Goal: Find specific page/section: Find specific page/section

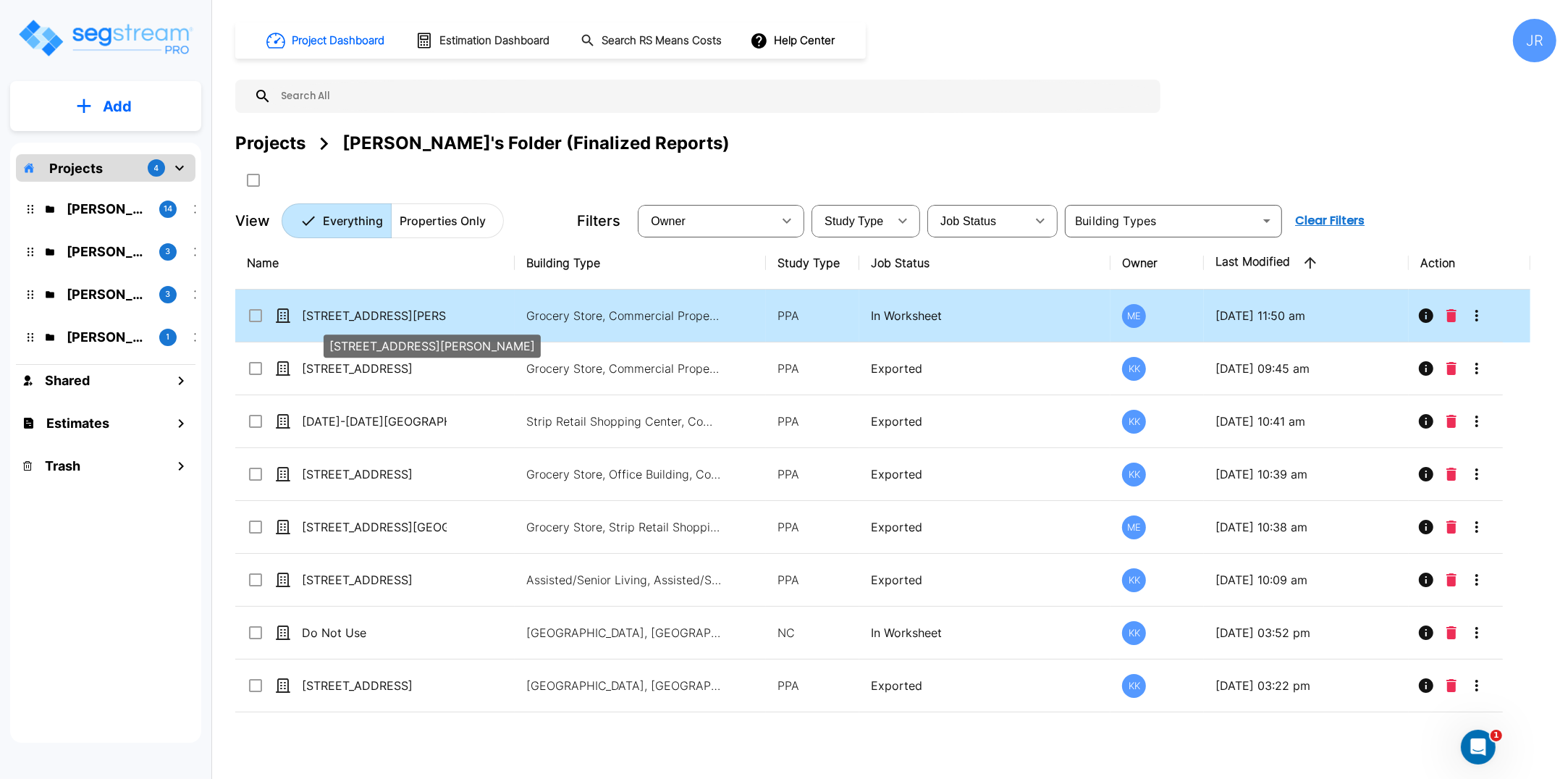
click at [352, 315] on p "[STREET_ADDRESS][PERSON_NAME]" at bounding box center [375, 315] width 145 height 17
checkbox input "true"
click at [352, 315] on p "[STREET_ADDRESS][PERSON_NAME]" at bounding box center [375, 315] width 145 height 17
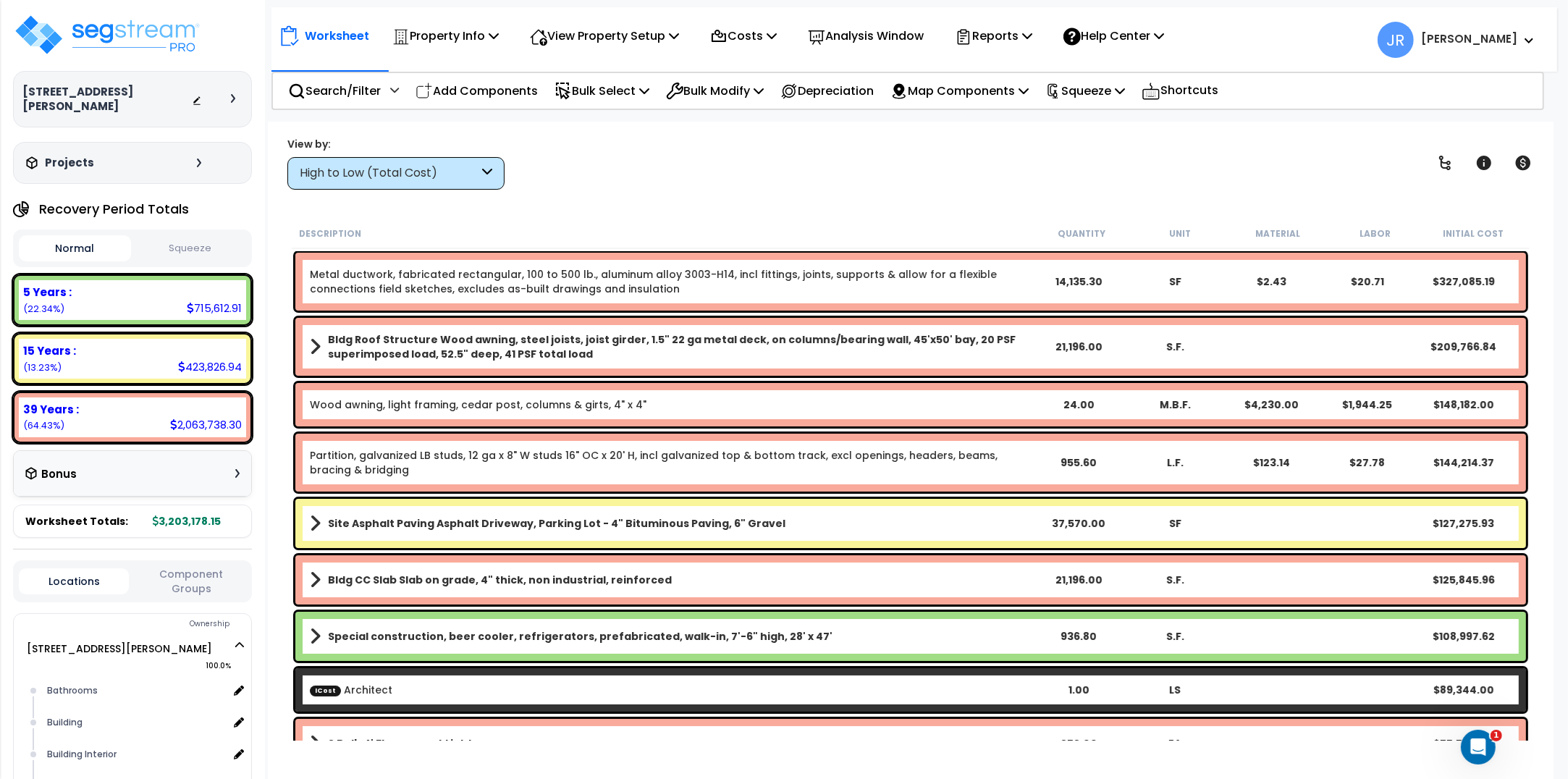
click at [490, 175] on icon at bounding box center [487, 173] width 10 height 16
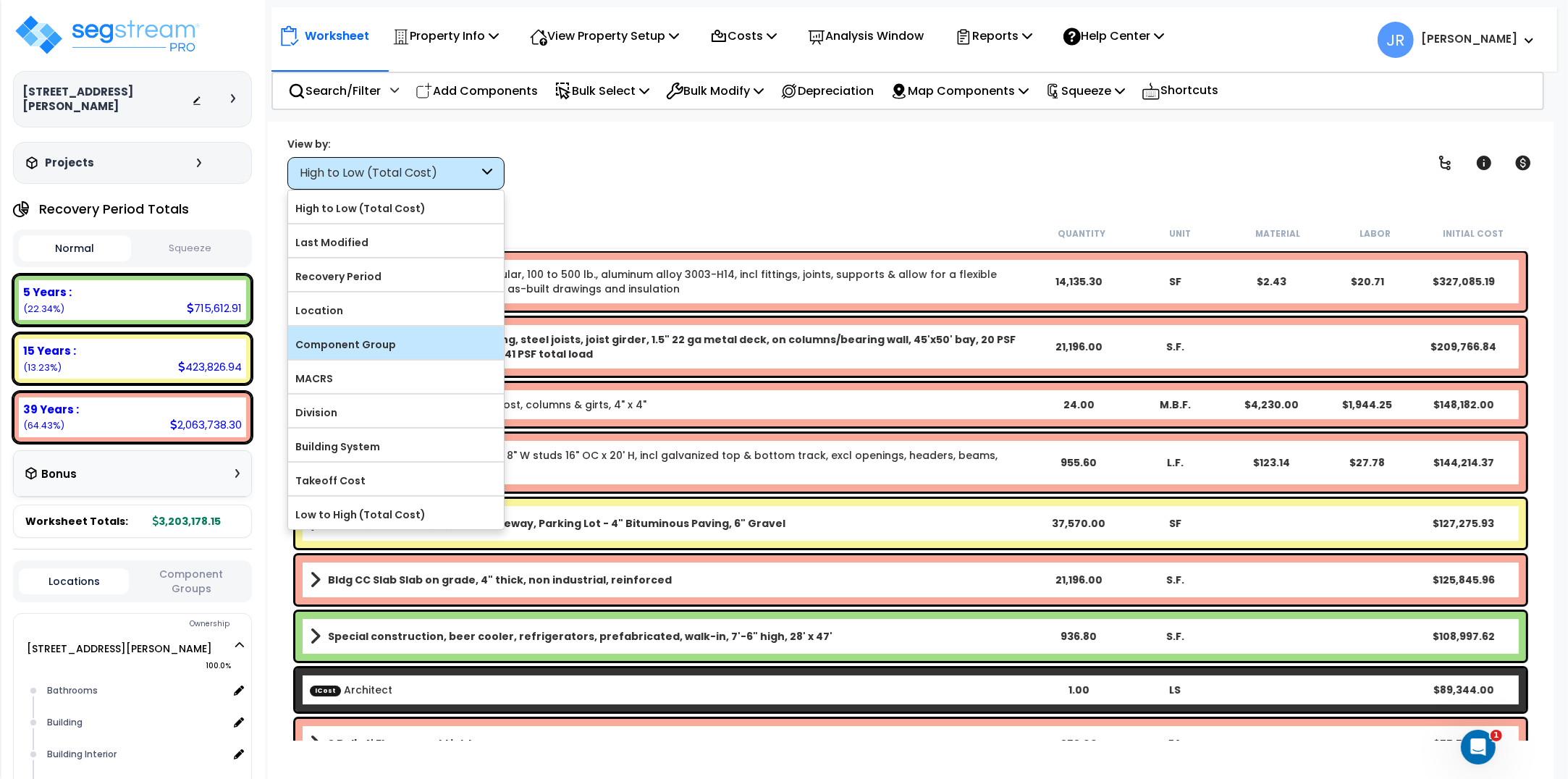
click at [396, 350] on label "Component Group" at bounding box center [396, 344] width 216 height 21
click at [0, 0] on input "Component Group" at bounding box center [0, 0] width 0 height 0
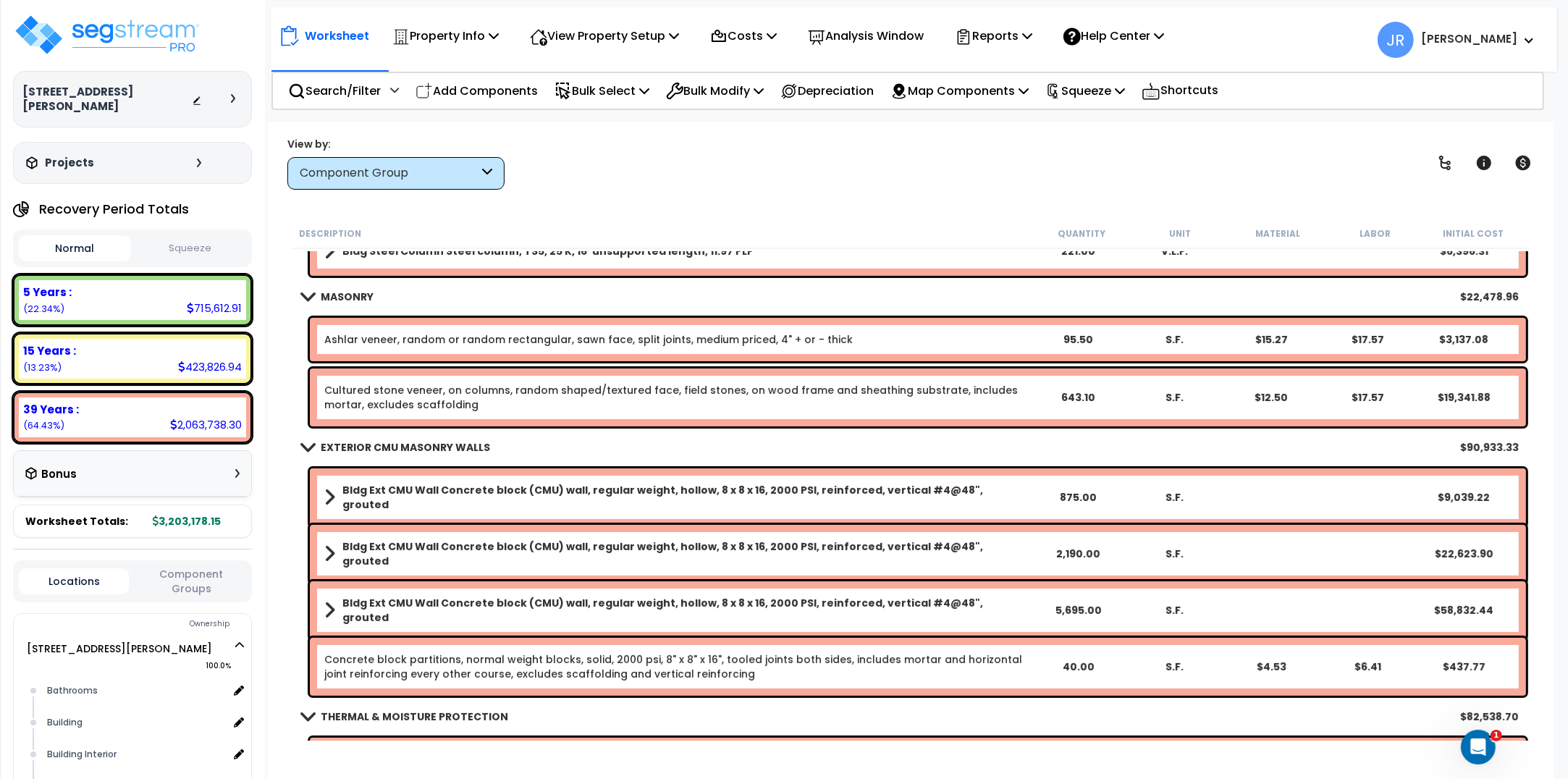
scroll to position [543, 0]
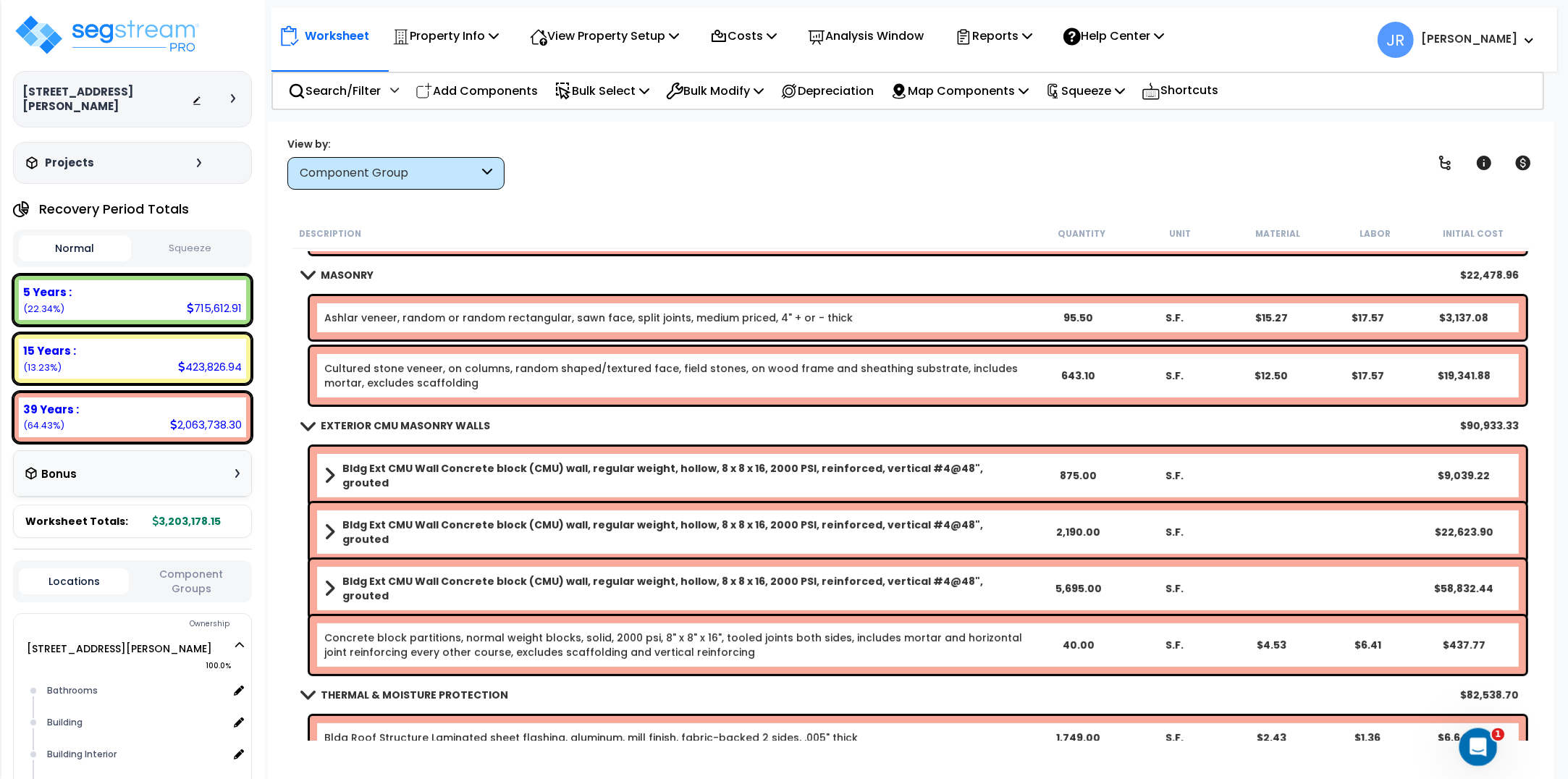
click at [1483, 751] on div "Open Intercom Messenger" at bounding box center [1476, 745] width 48 height 48
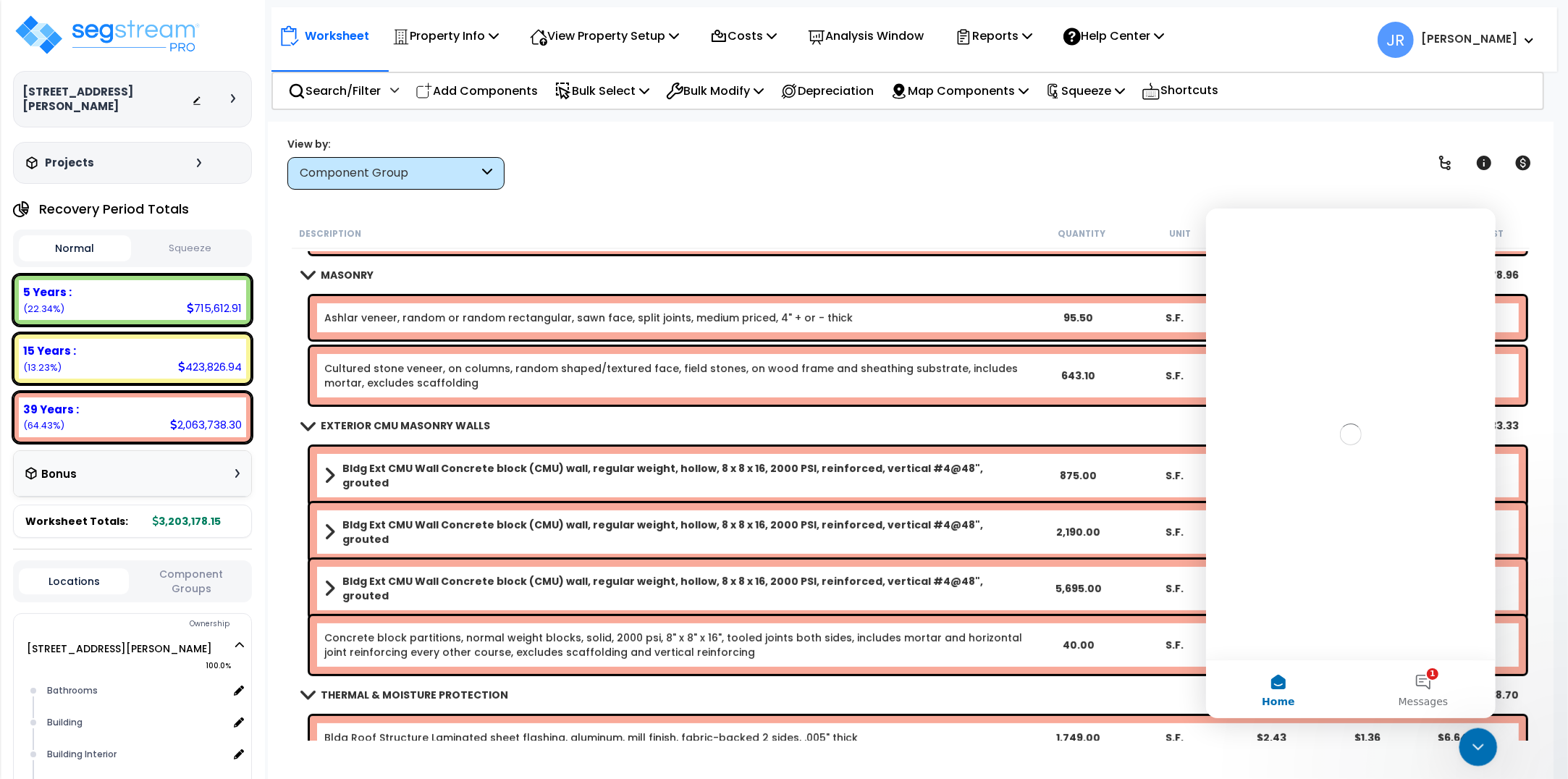
scroll to position [0, 0]
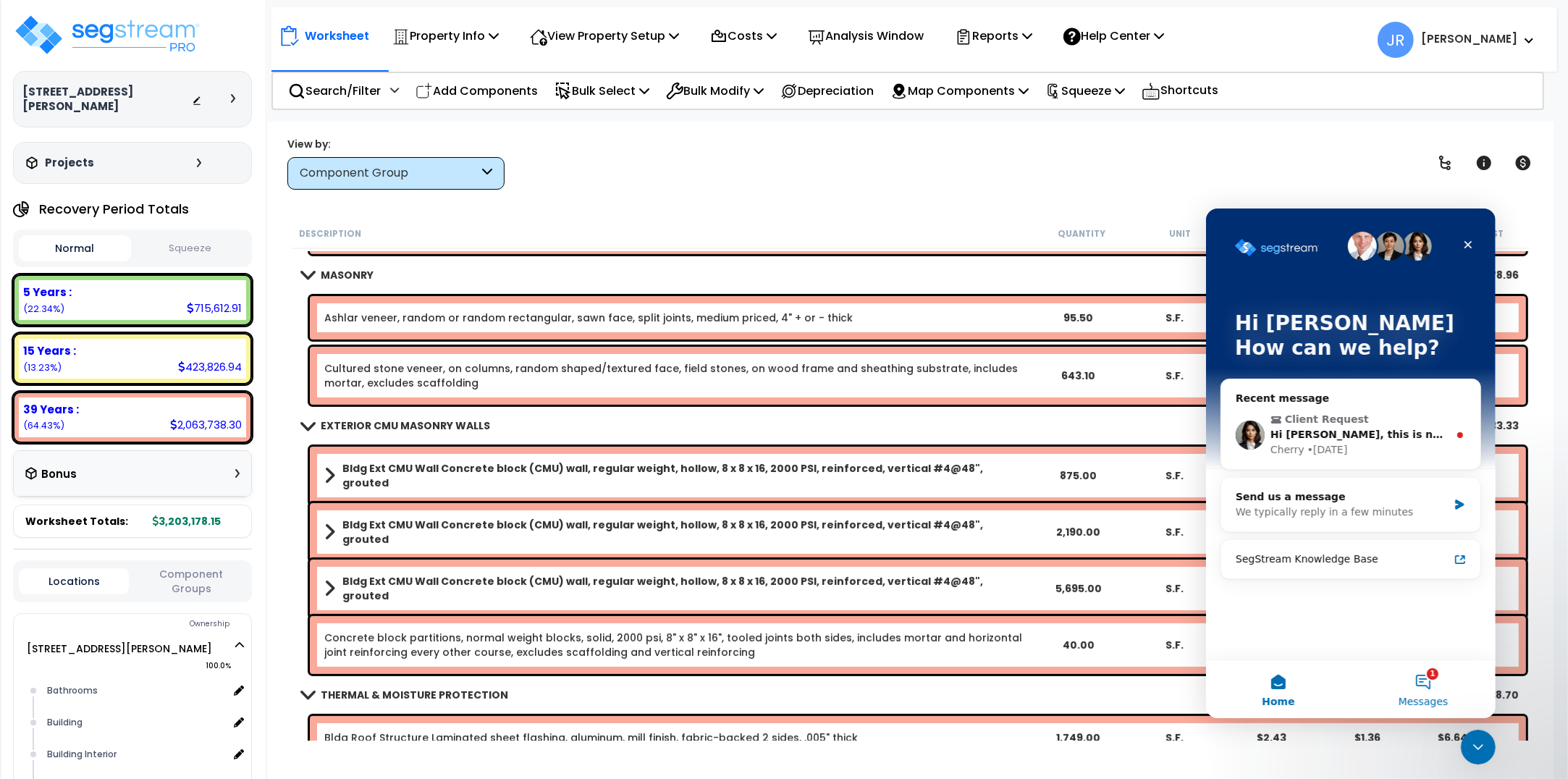
click at [1426, 679] on button "1 Messages" at bounding box center [1422, 688] width 145 height 58
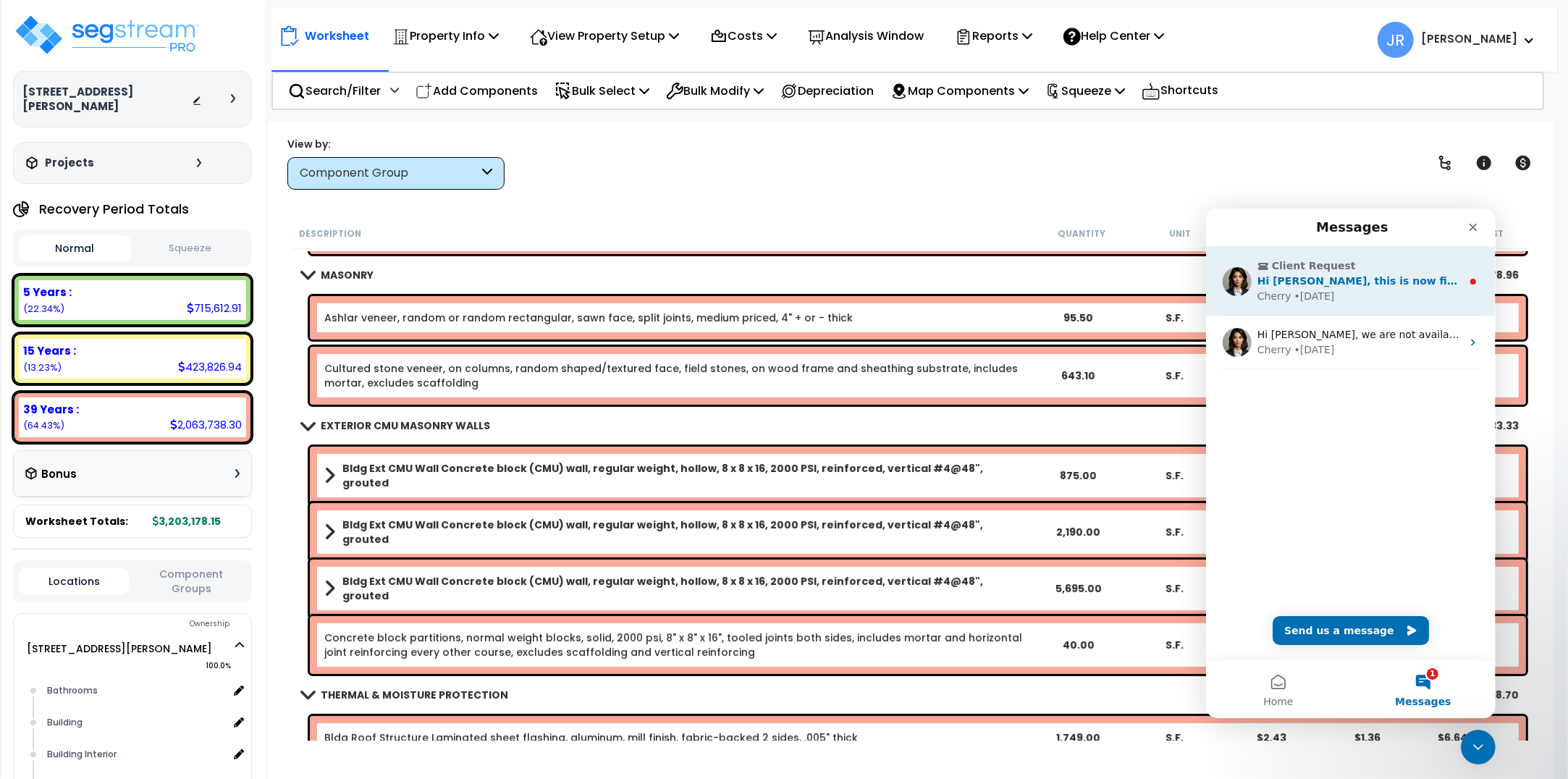
click at [1360, 281] on span "Hi [PERSON_NAME], this is now fixed. Thanks again for letting us know." at bounding box center [1461, 280] width 409 height 12
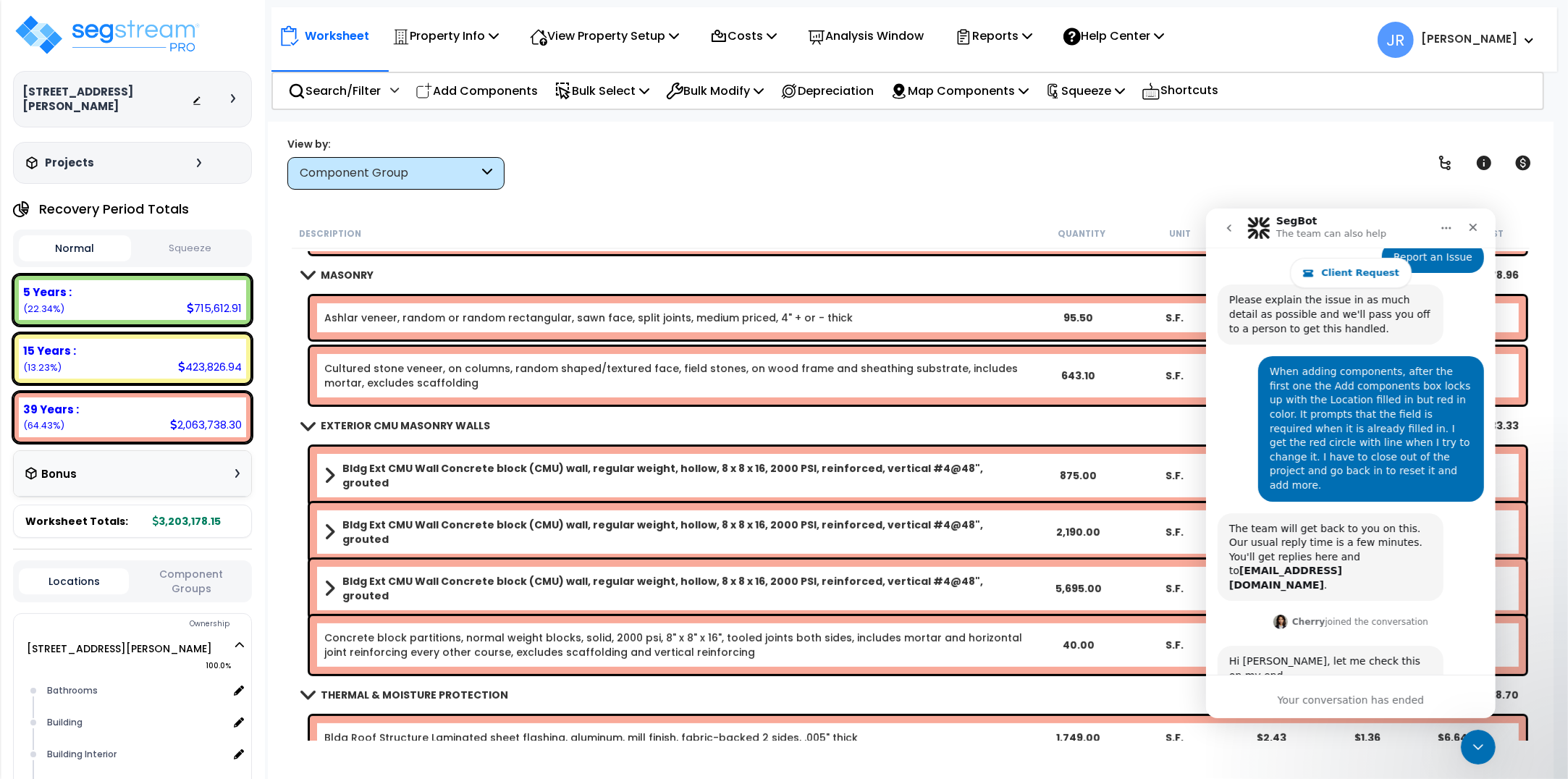
scroll to position [165, 0]
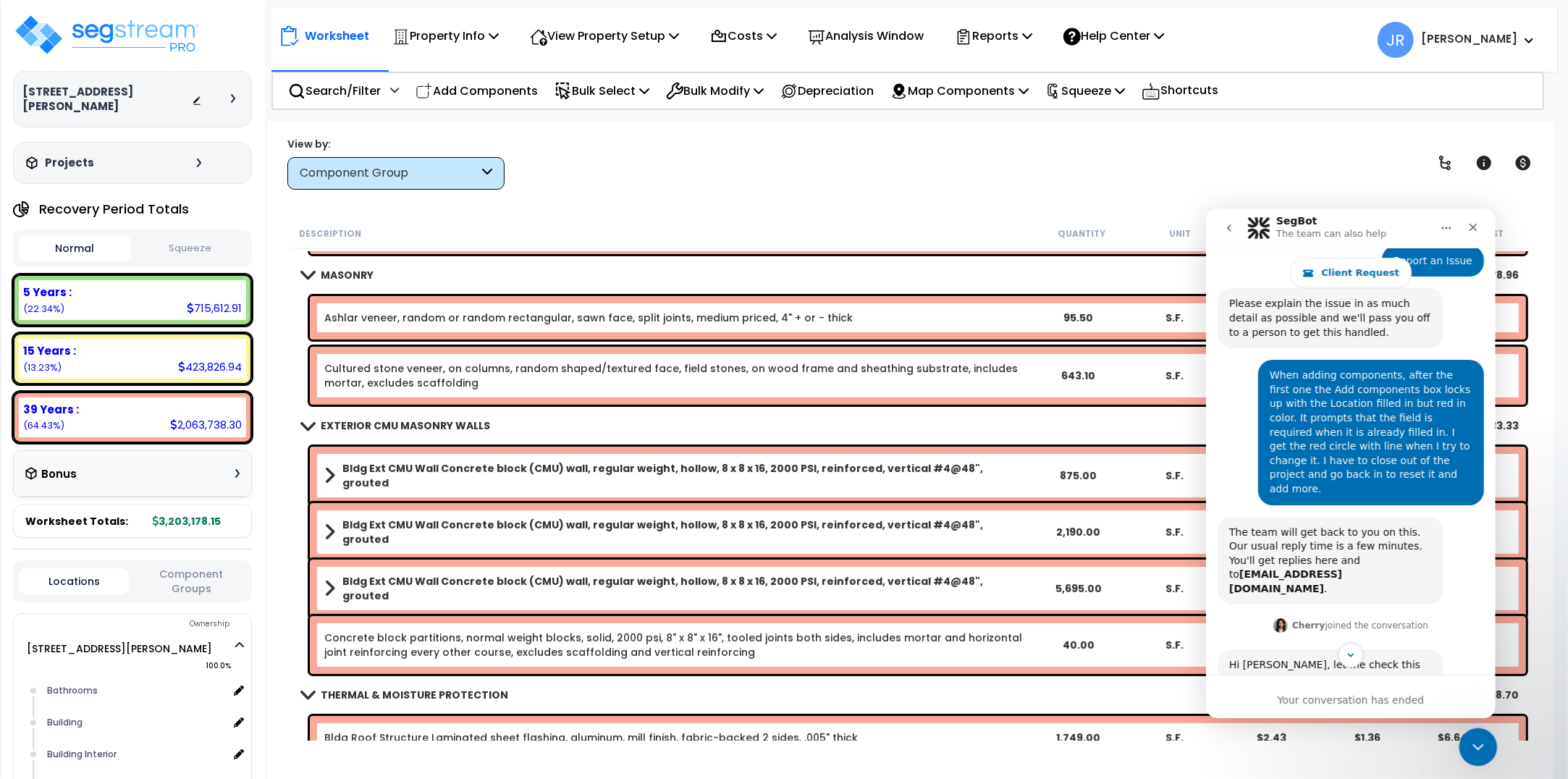
click at [1472, 742] on icon "Close Intercom Messenger" at bounding box center [1476, 744] width 17 height 17
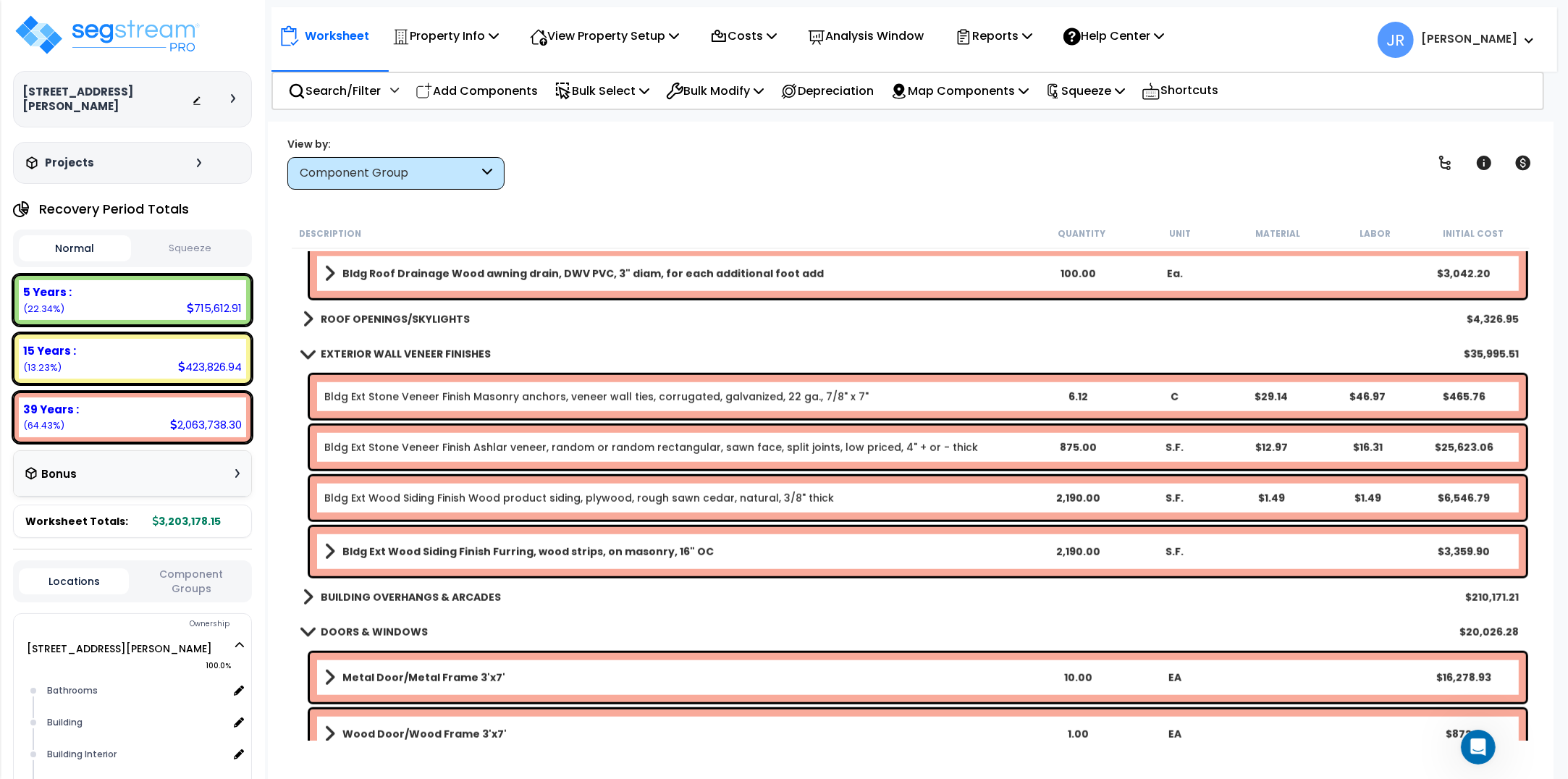
scroll to position [1629, 0]
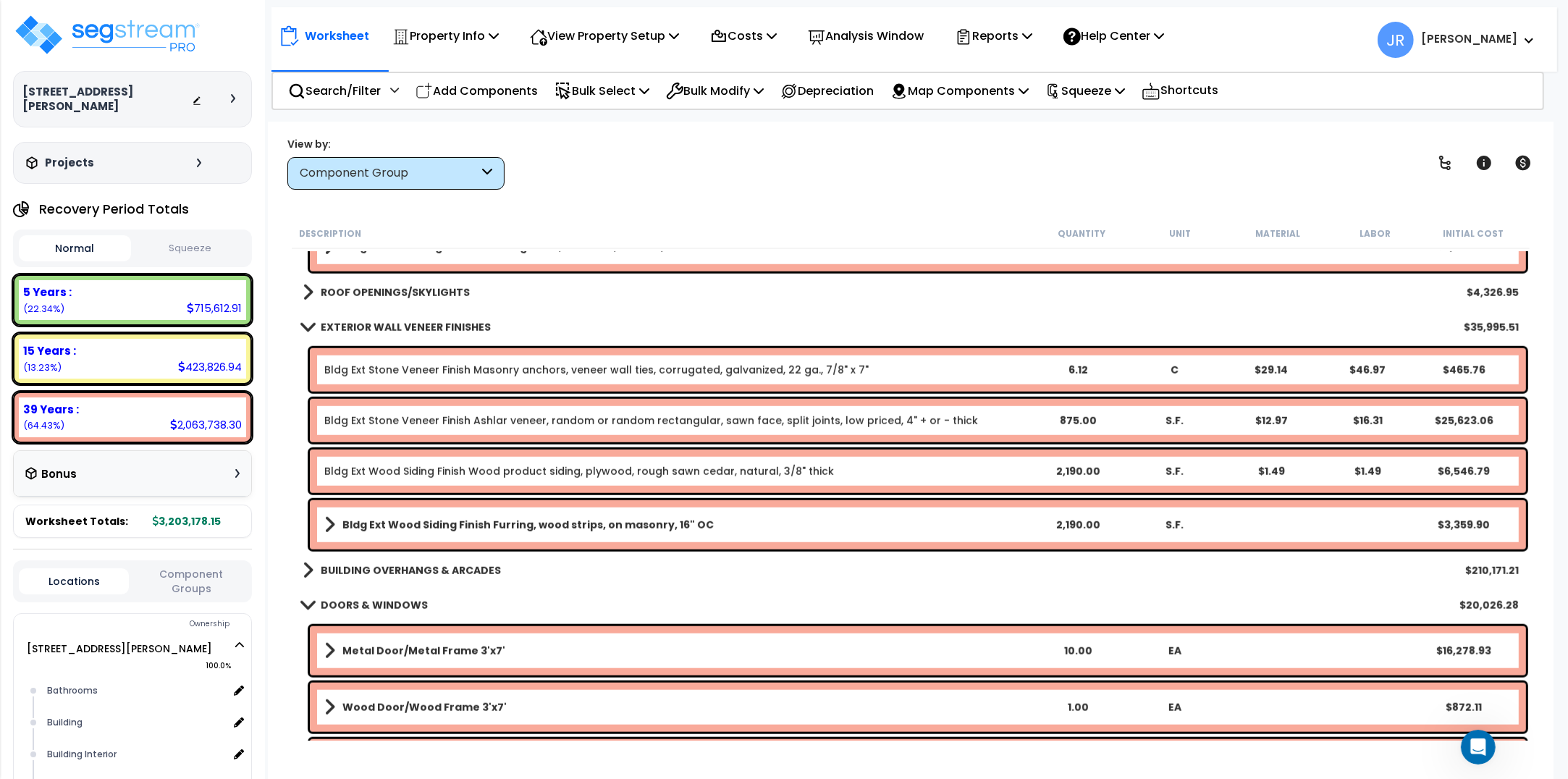
click at [399, 291] on b "ROOF OPENINGS/SKYLIGHTS" at bounding box center [394, 292] width 149 height 15
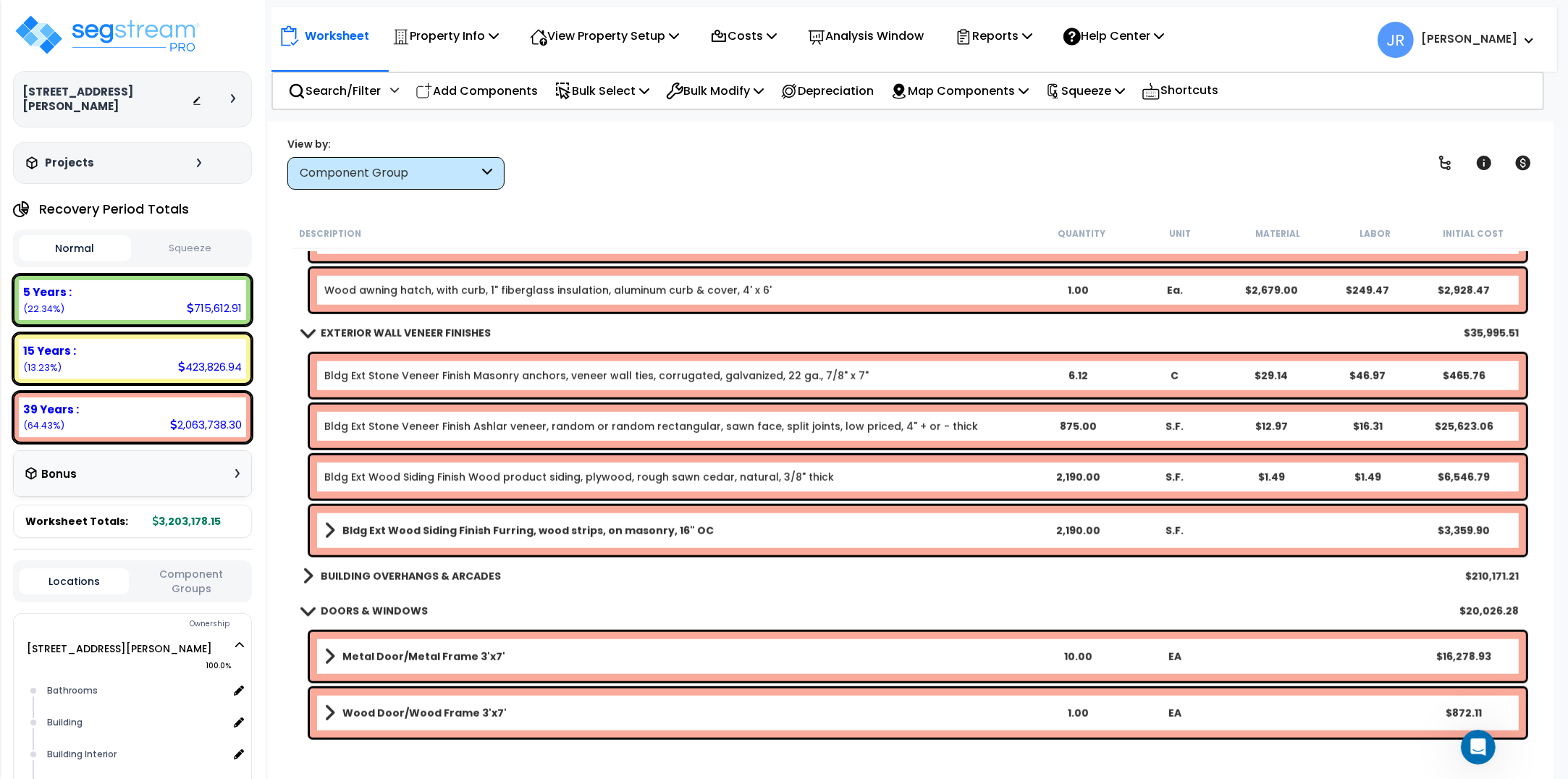
scroll to position [1810, 0]
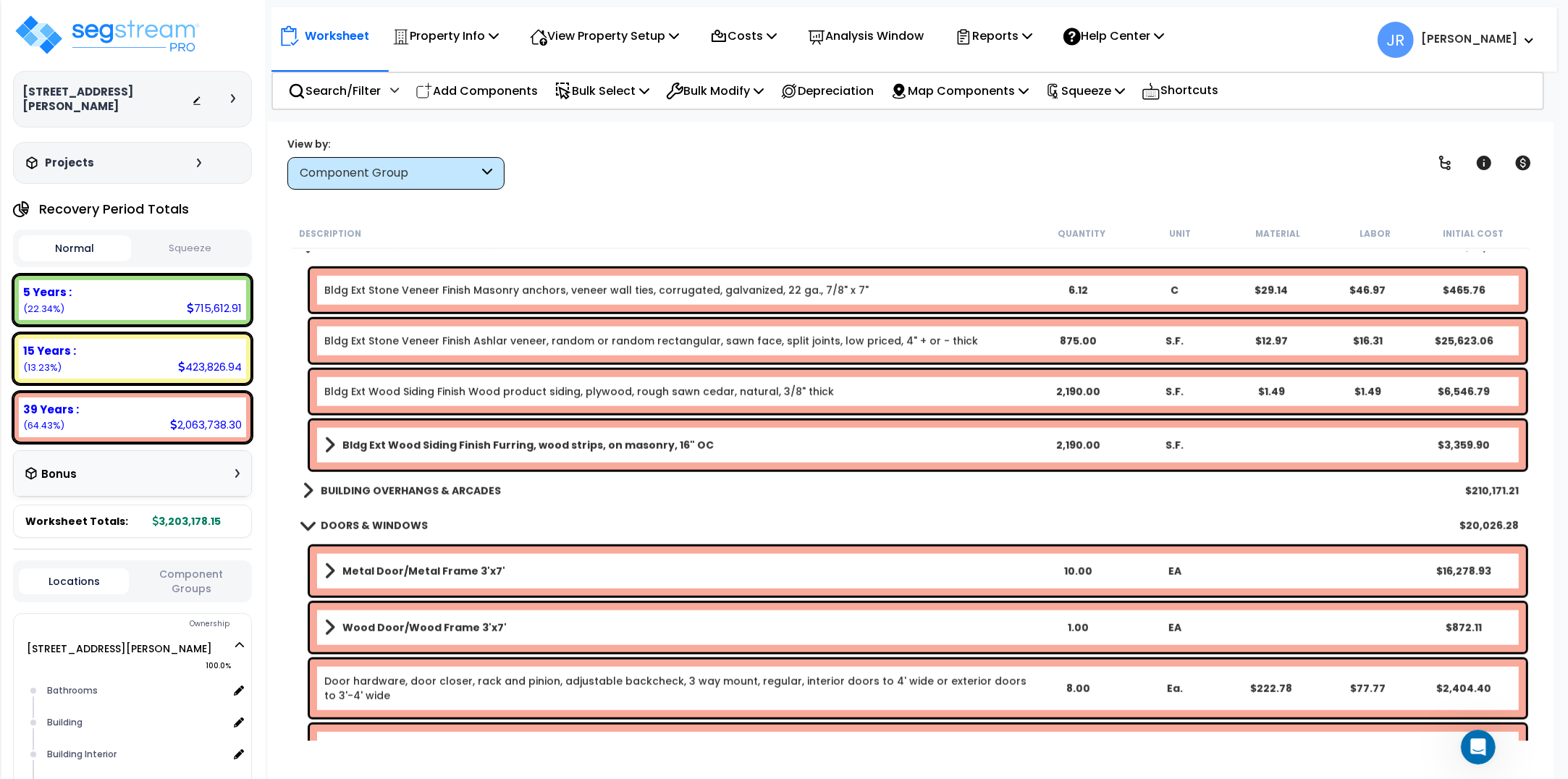
click at [487, 489] on b "BUILDING OVERHANGS & ARCADES" at bounding box center [410, 491] width 180 height 15
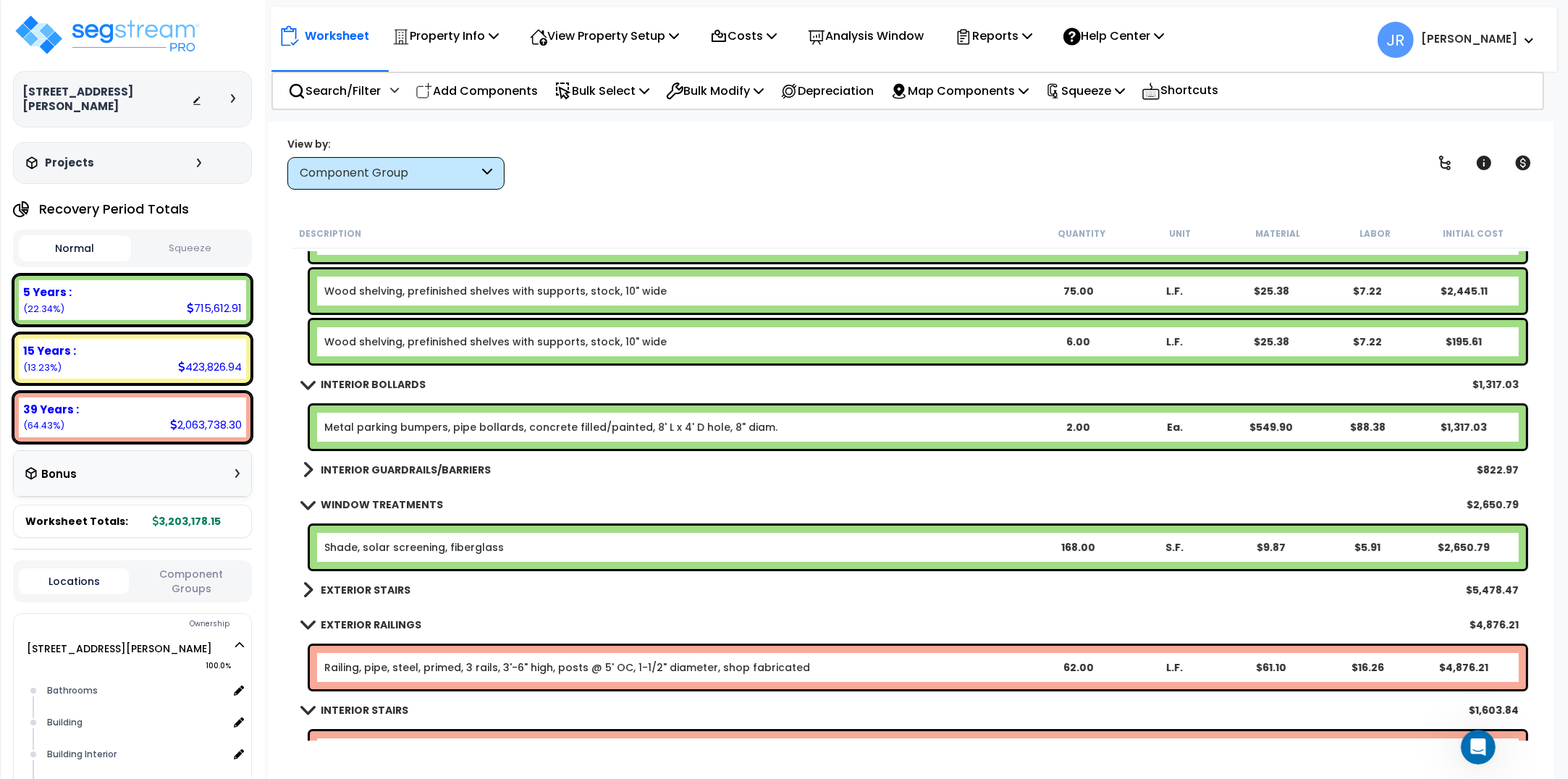
scroll to position [5972, 0]
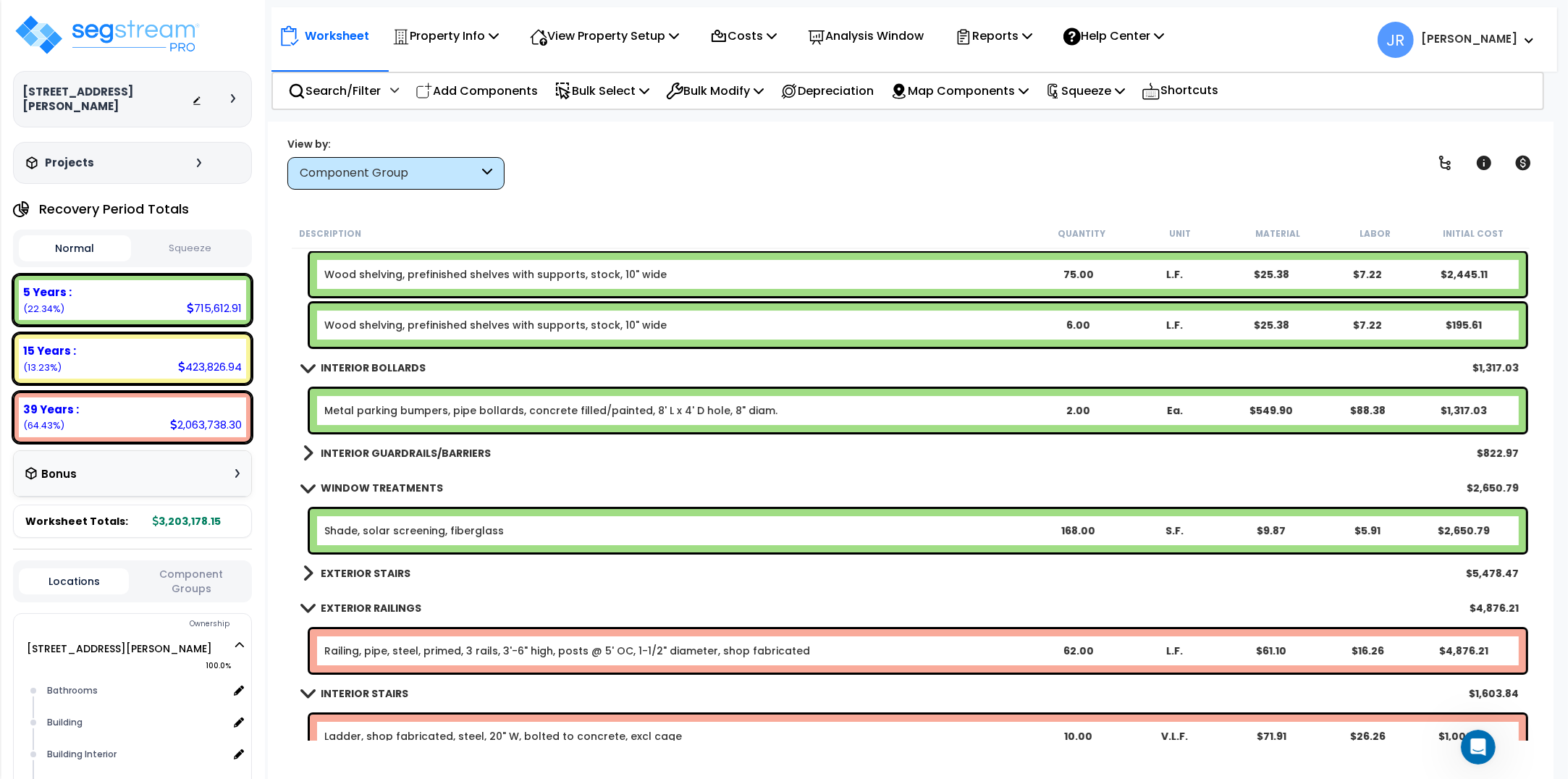
click at [392, 570] on b "EXTERIOR STAIRS" at bounding box center [365, 573] width 90 height 15
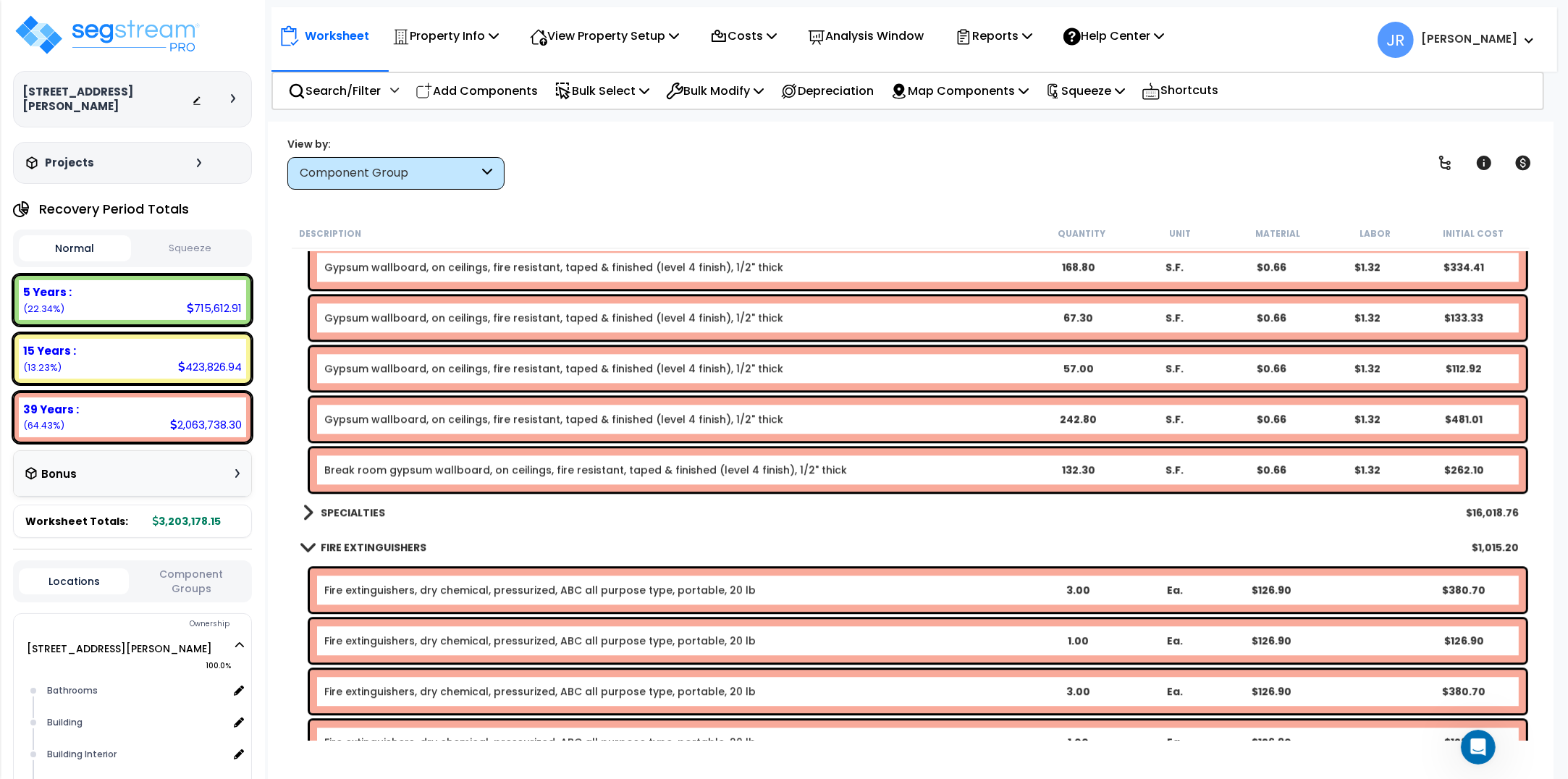
scroll to position [10768, 0]
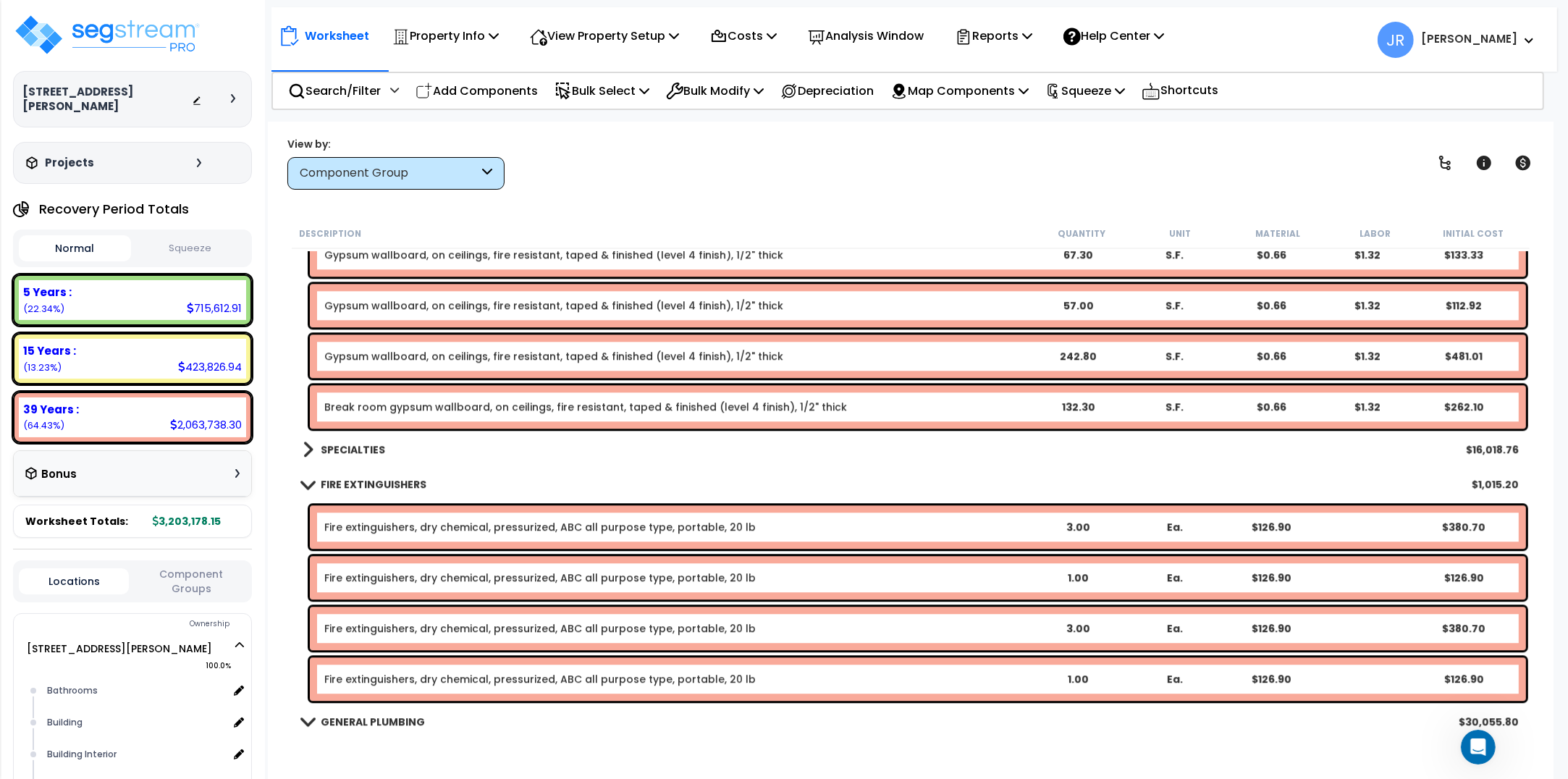
click at [369, 440] on link "SPECIALTIES" at bounding box center [343, 450] width 82 height 21
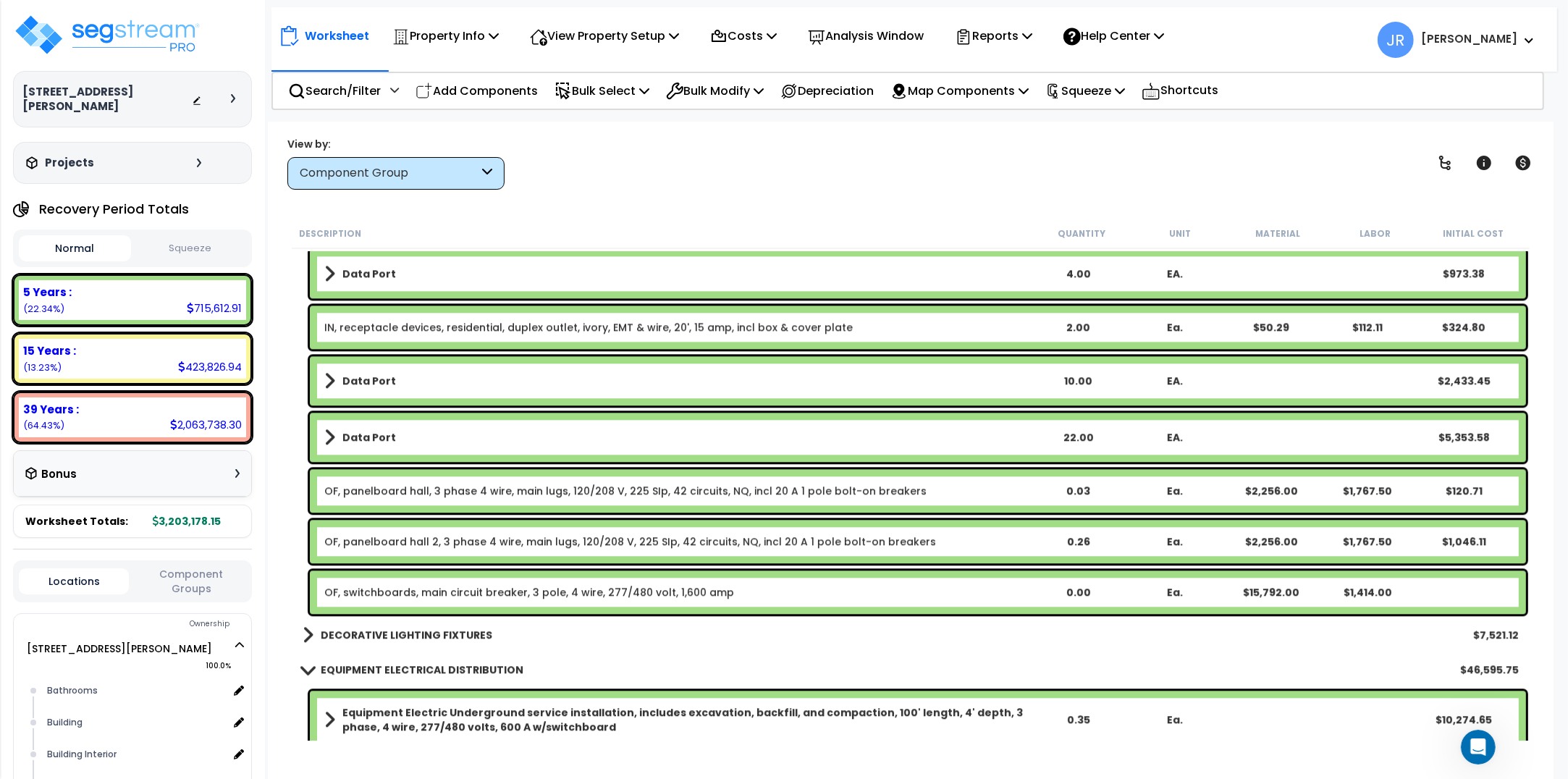
scroll to position [16831, 0]
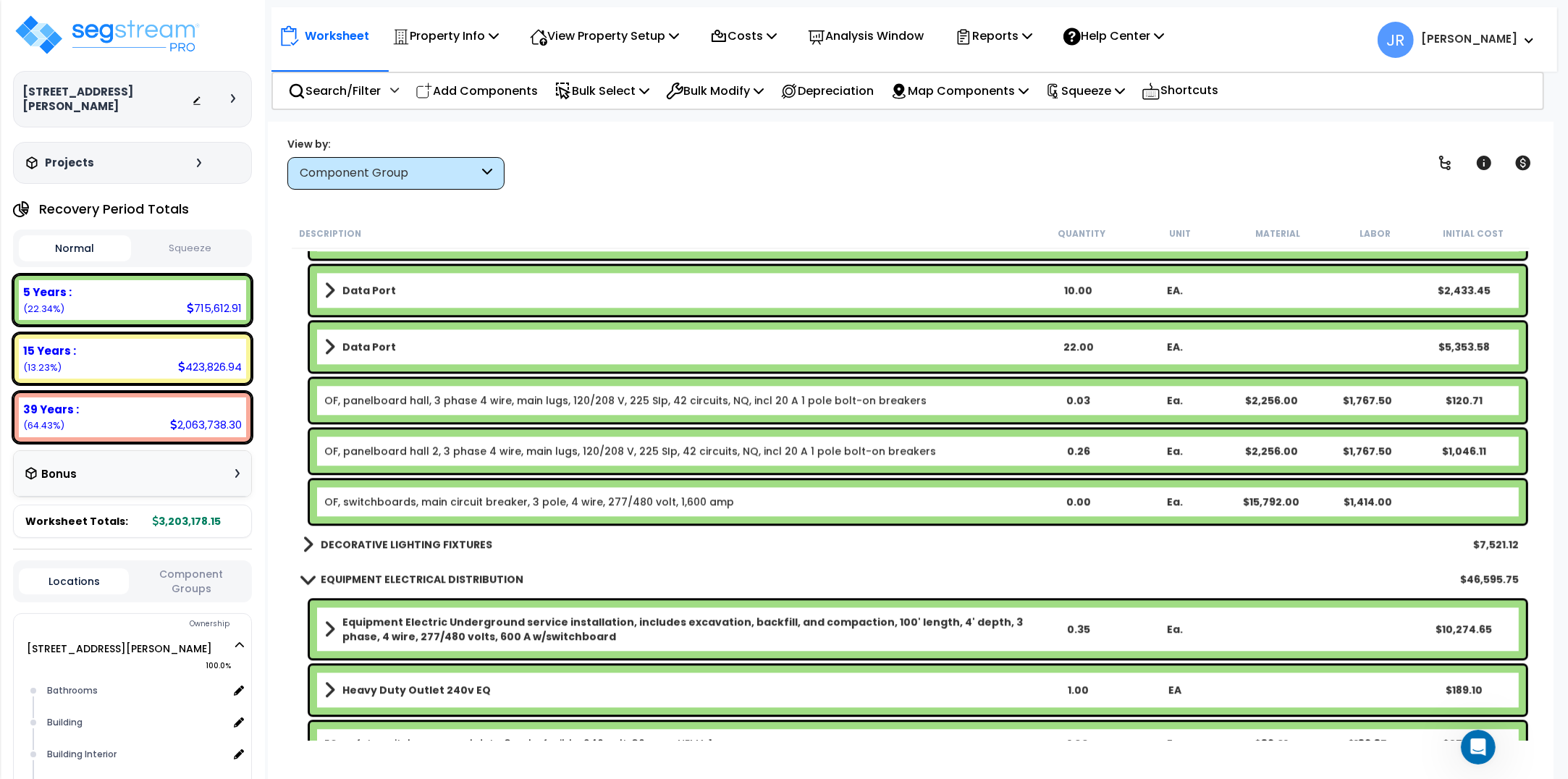
click at [482, 538] on b "DECORATIVE LIGHTING FIXTURES" at bounding box center [406, 544] width 171 height 15
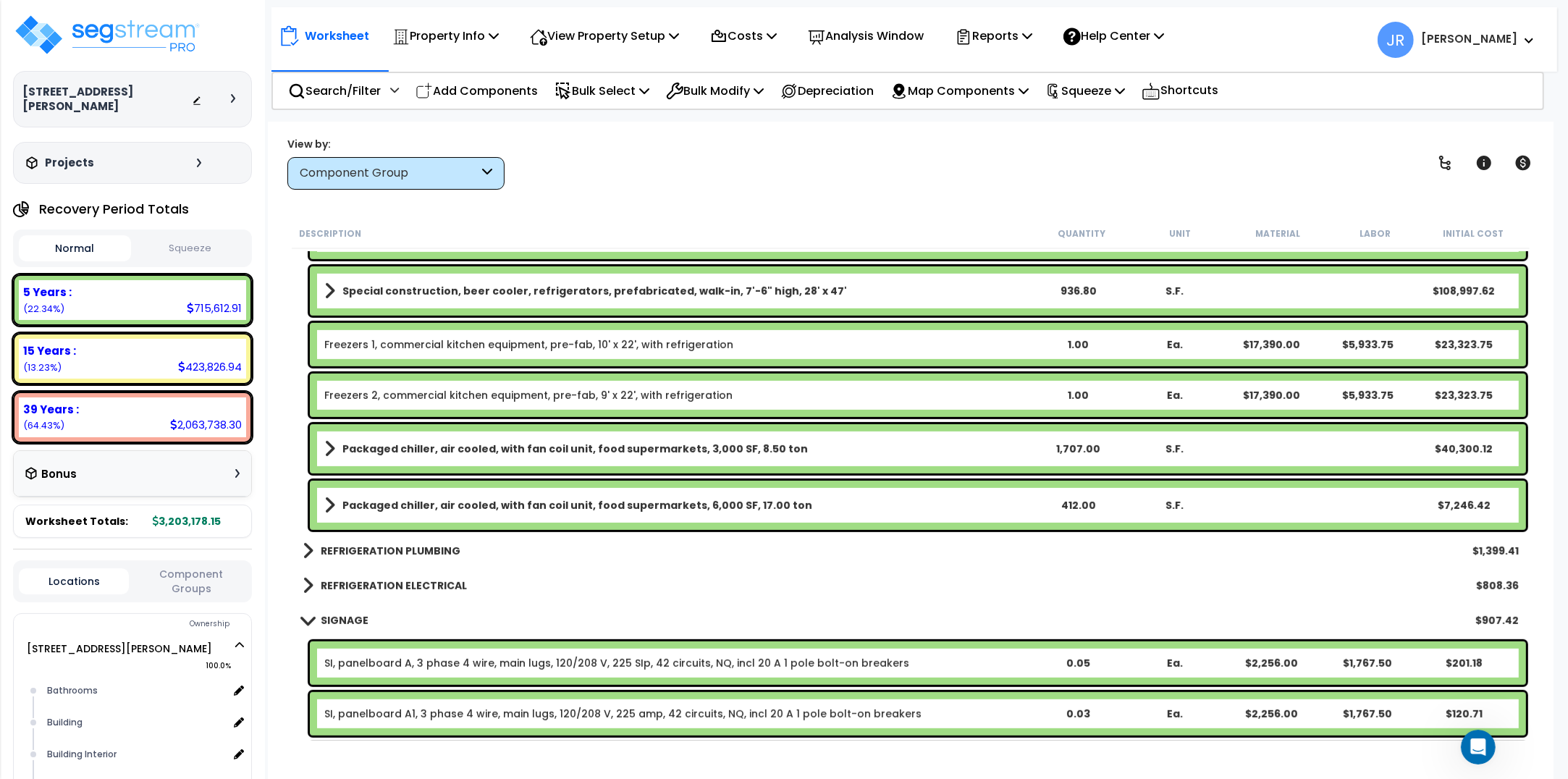
scroll to position [19726, 0]
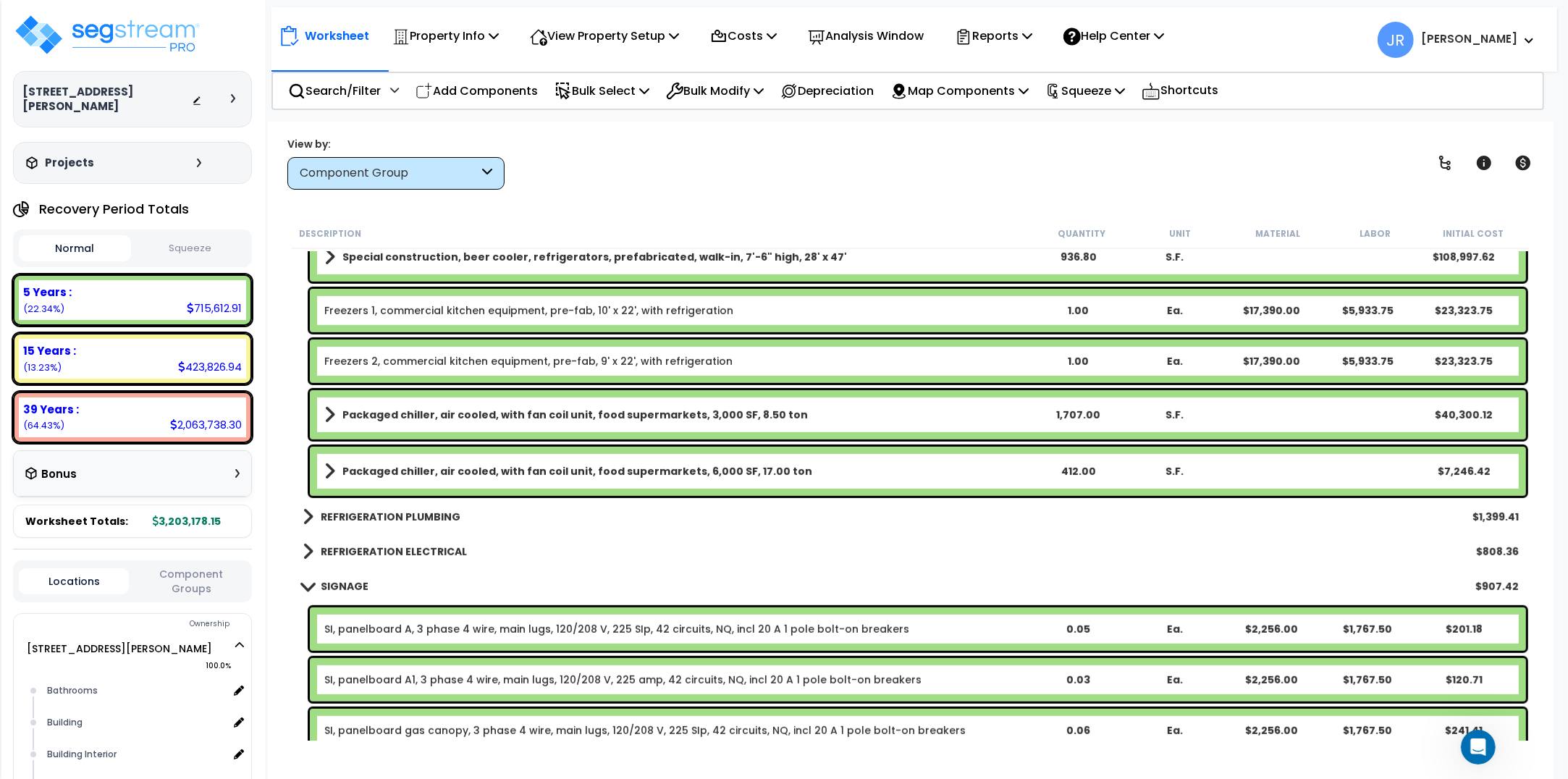
click at [404, 514] on b "REFRIGERATION PLUMBING" at bounding box center [390, 517] width 140 height 15
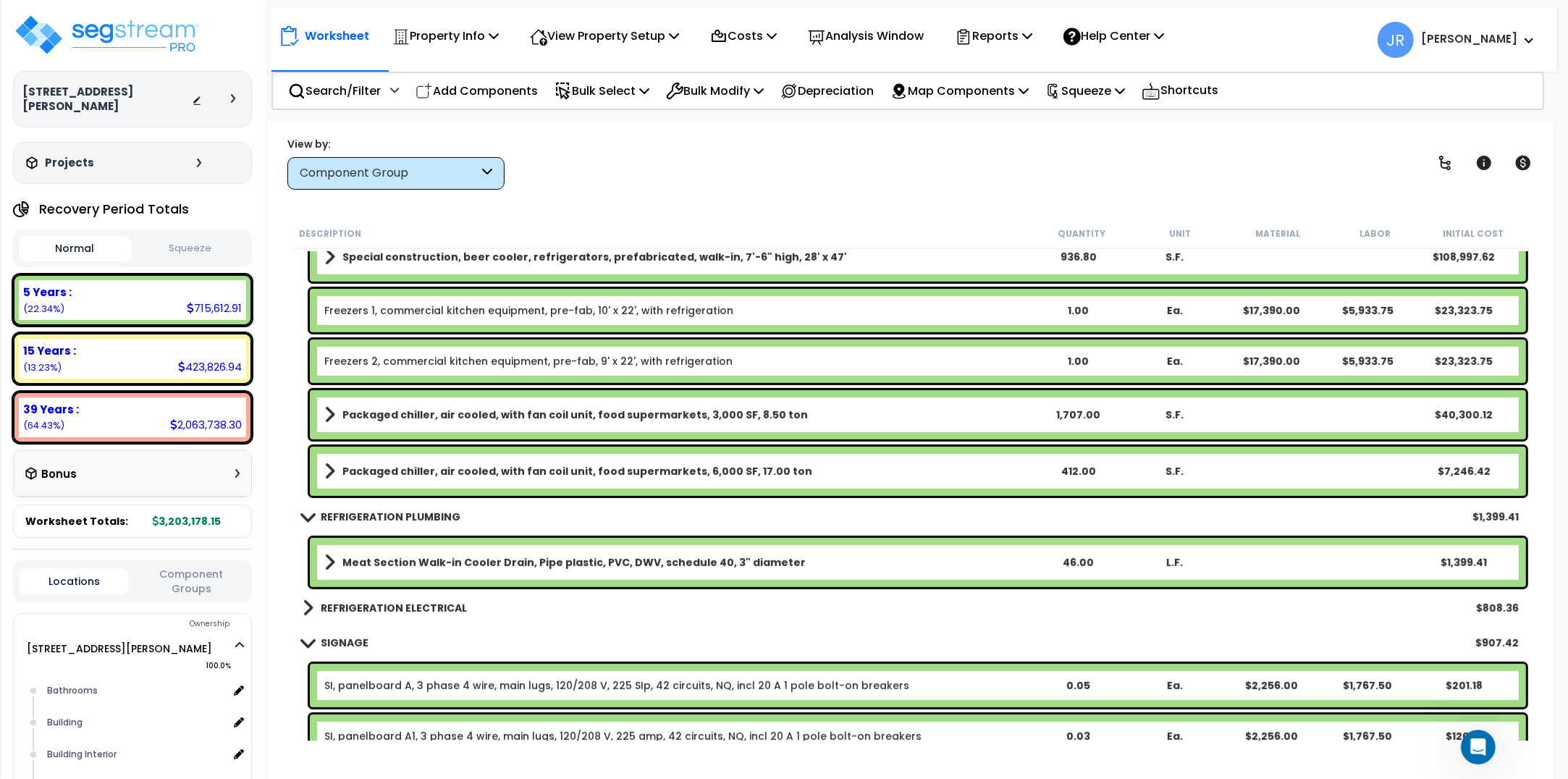
click at [410, 602] on b "REFRIGERATION ELECTRICAL" at bounding box center [394, 609] width 147 height 15
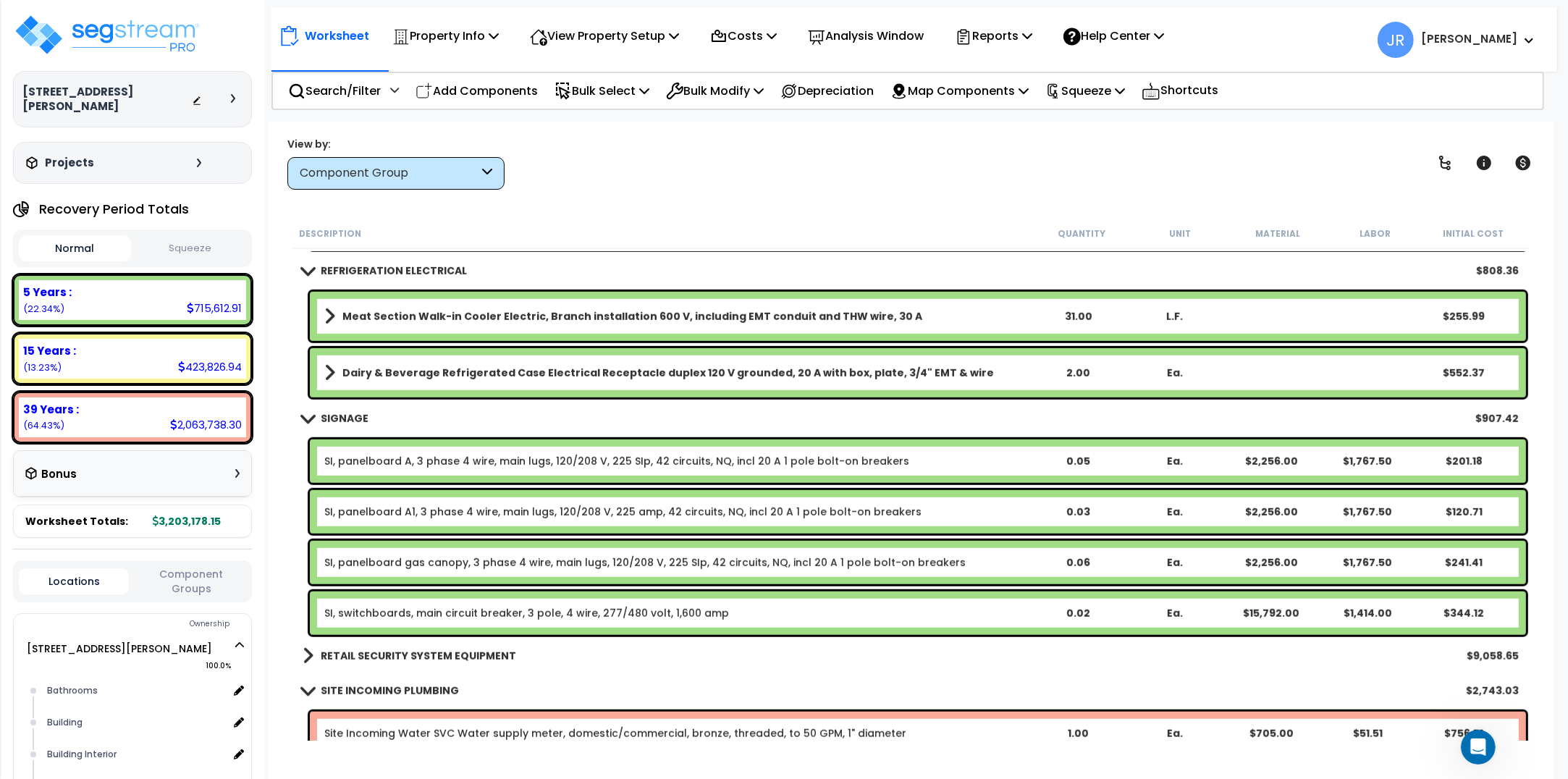
scroll to position [20088, 0]
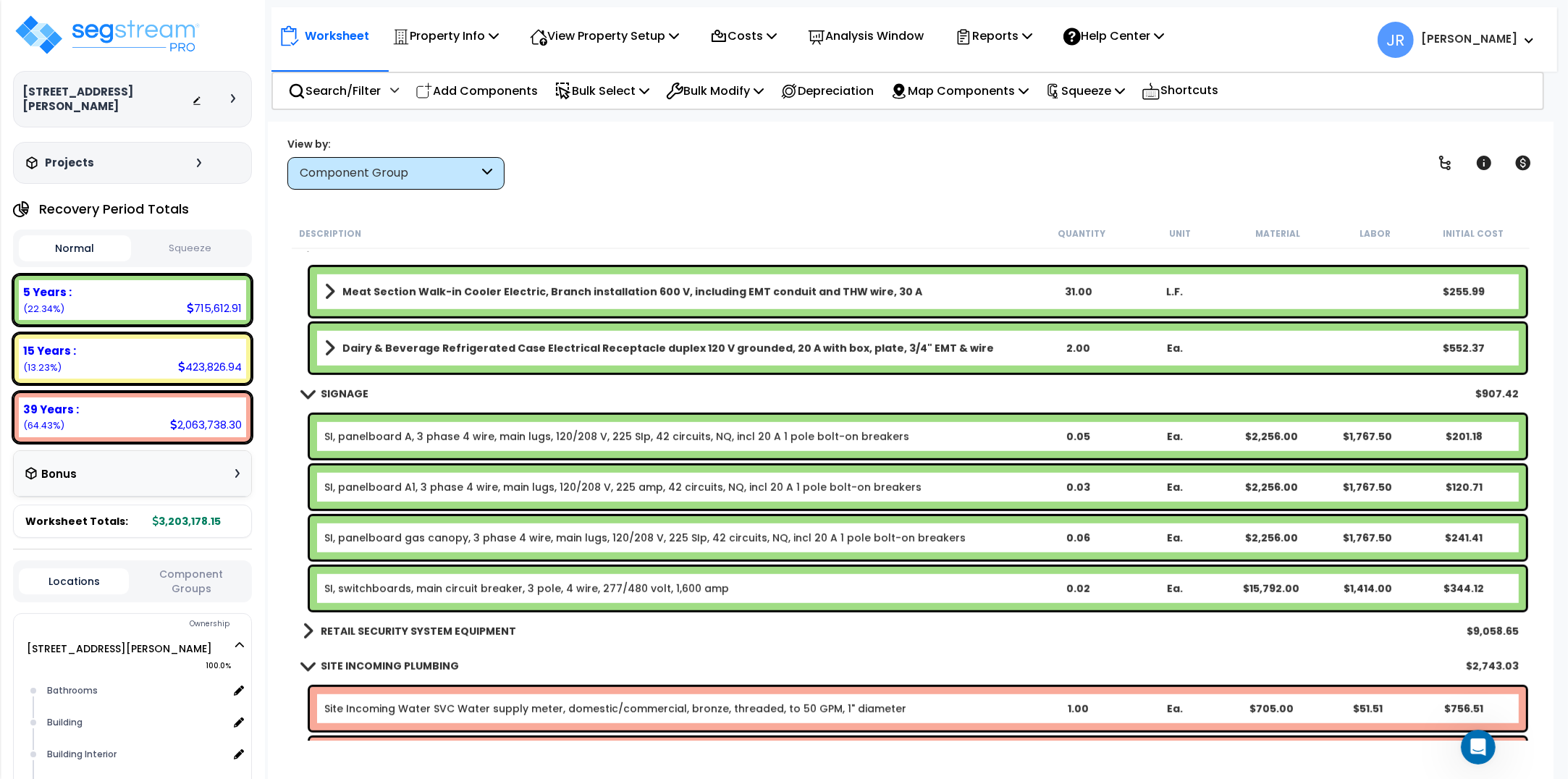
click at [407, 627] on b "RETAIL SECURITY SYSTEM EQUIPMENT" at bounding box center [418, 632] width 195 height 15
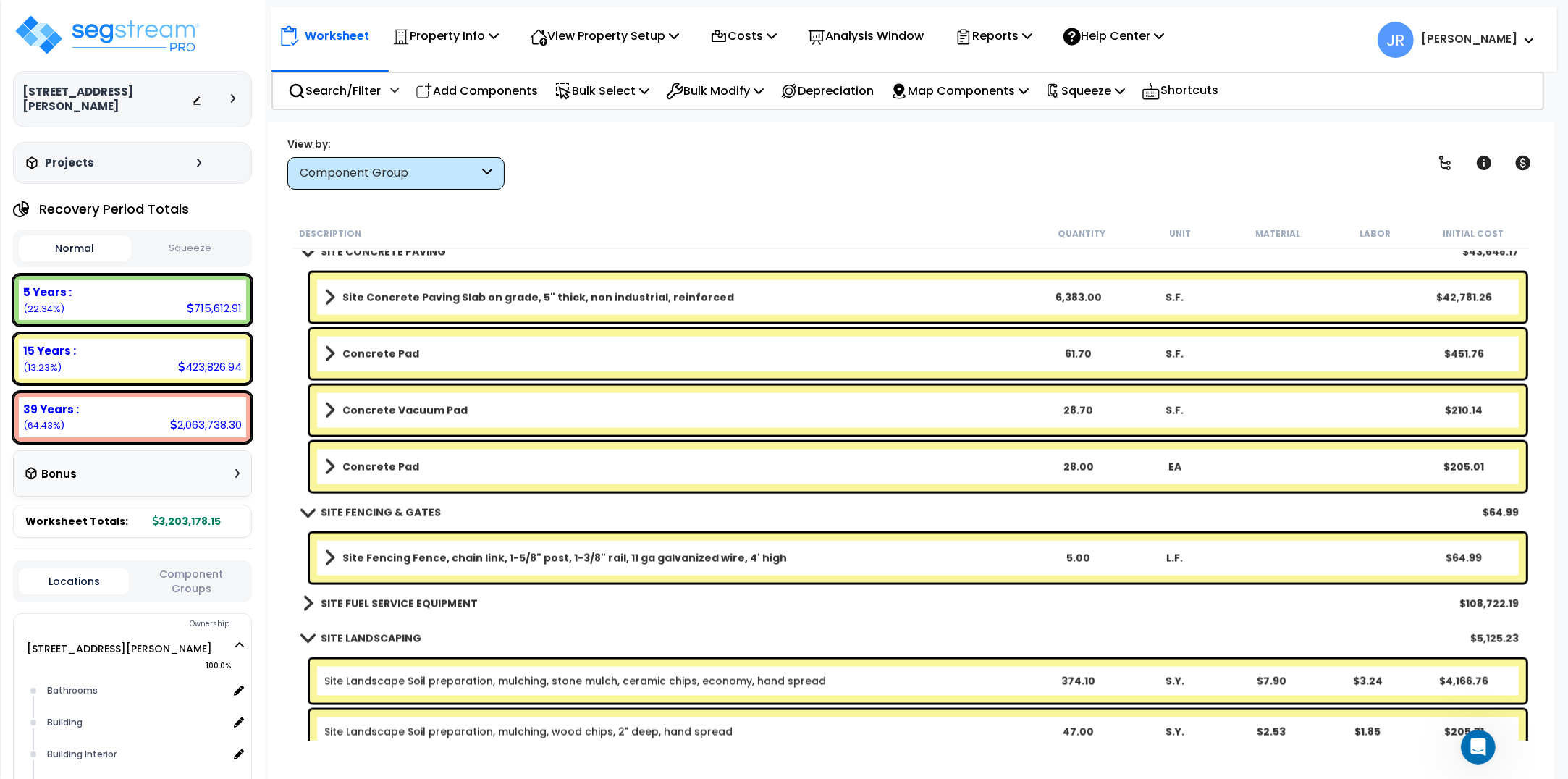
scroll to position [21355, 0]
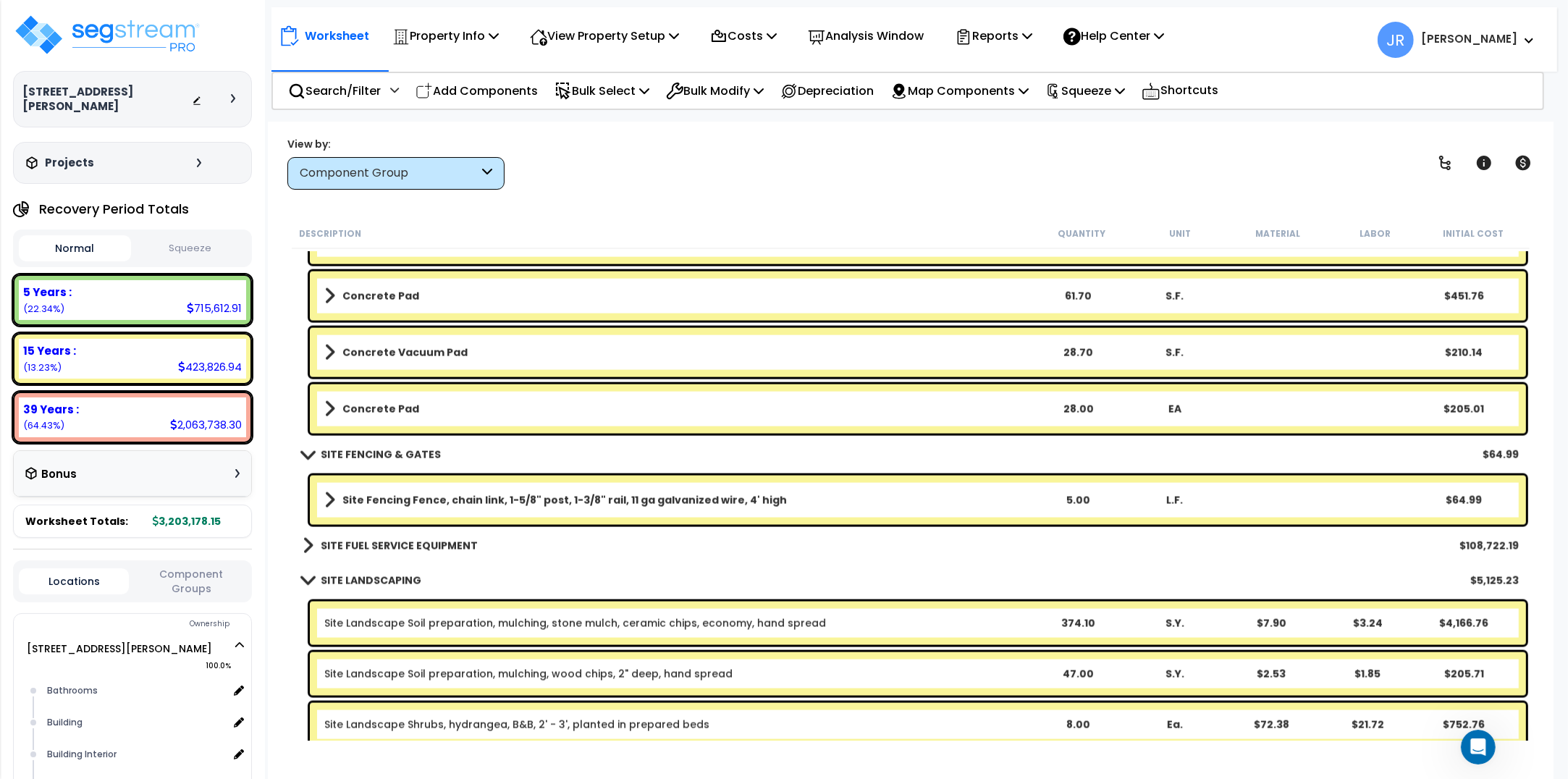
click at [418, 547] on b "SITE FUEL SERVICE EQUIPMENT" at bounding box center [399, 546] width 157 height 15
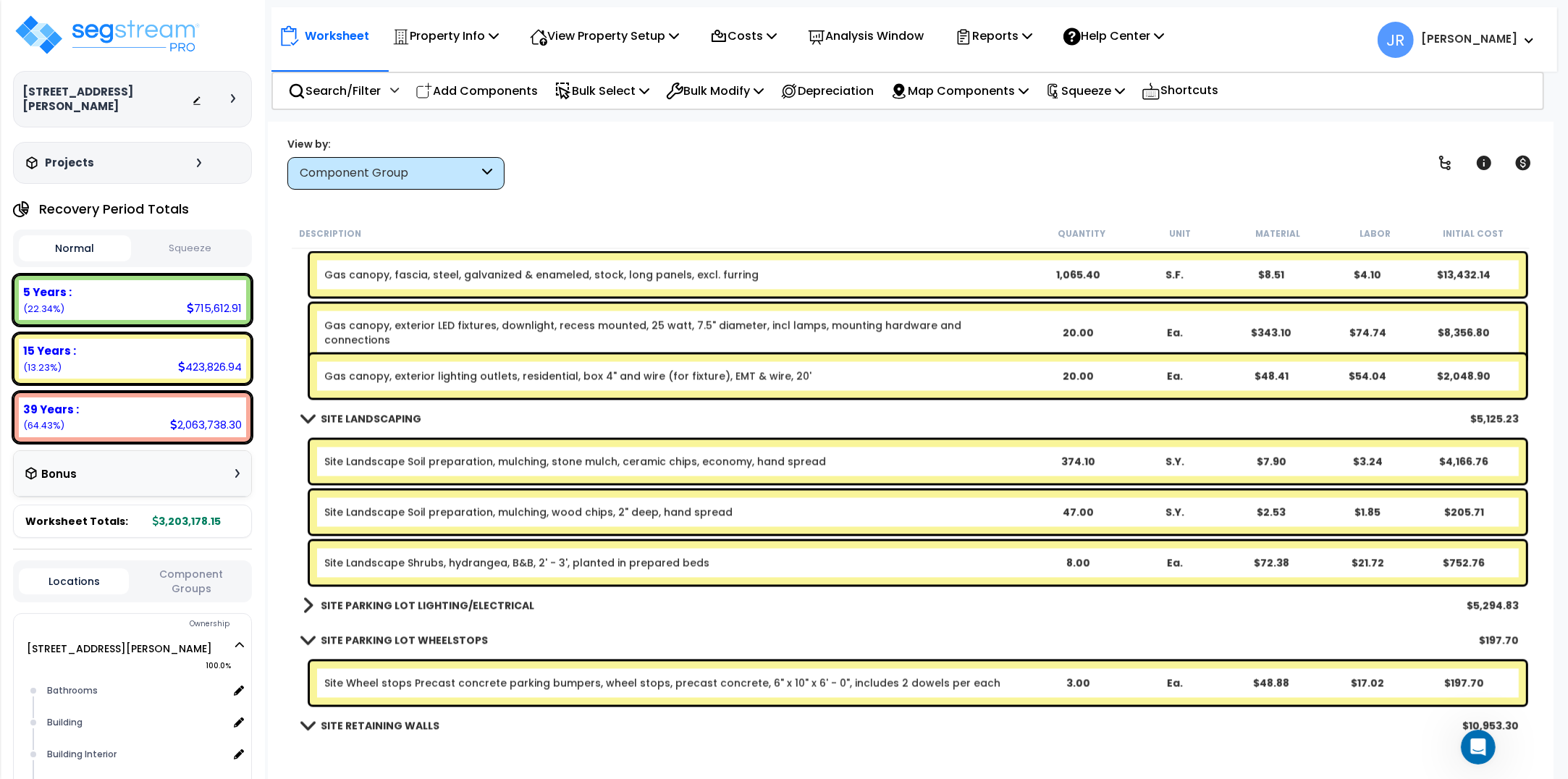
scroll to position [22169, 0]
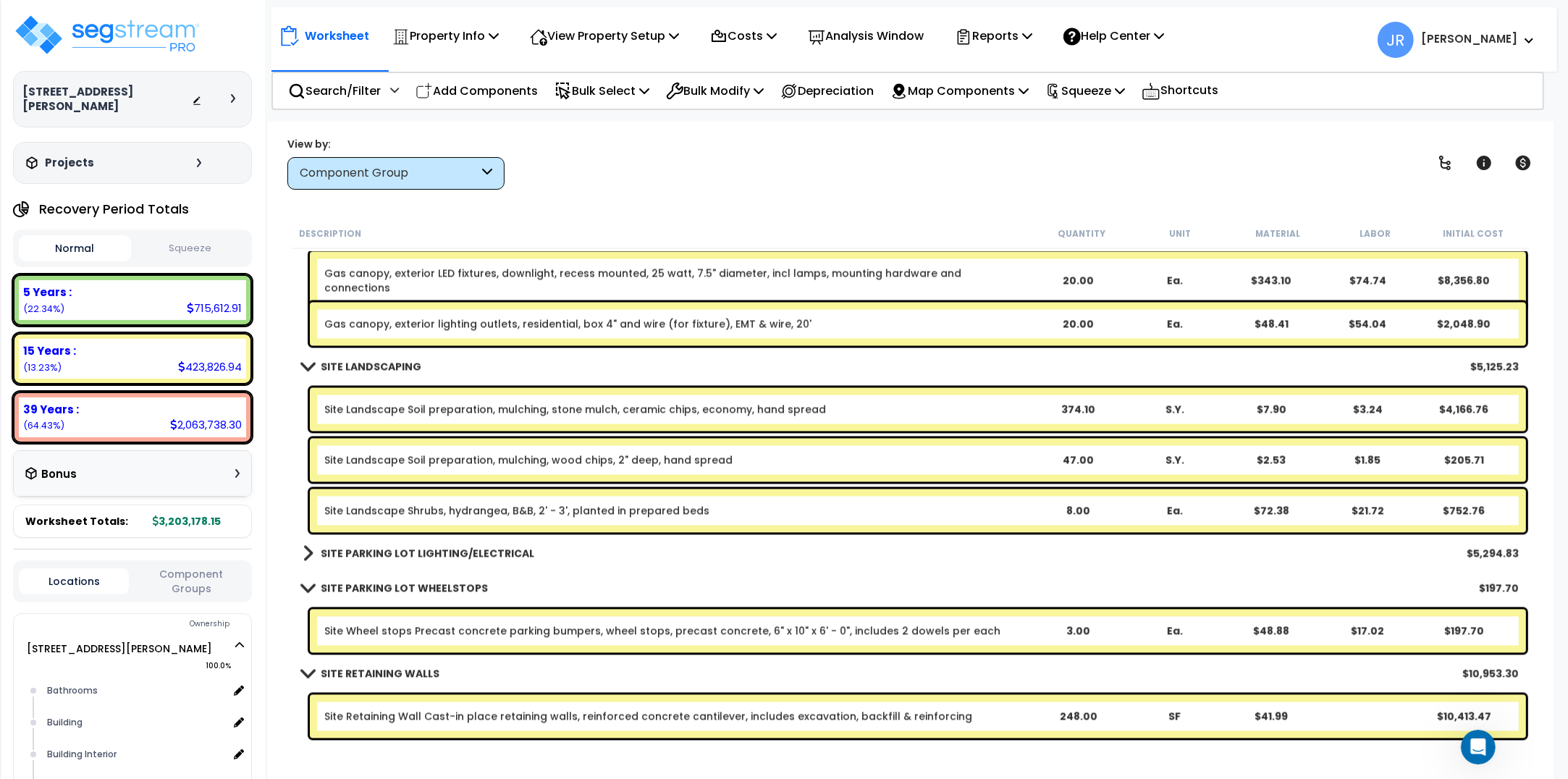
click at [418, 547] on b "SITE PARKING LOT LIGHTING/ELECTRICAL" at bounding box center [427, 554] width 213 height 15
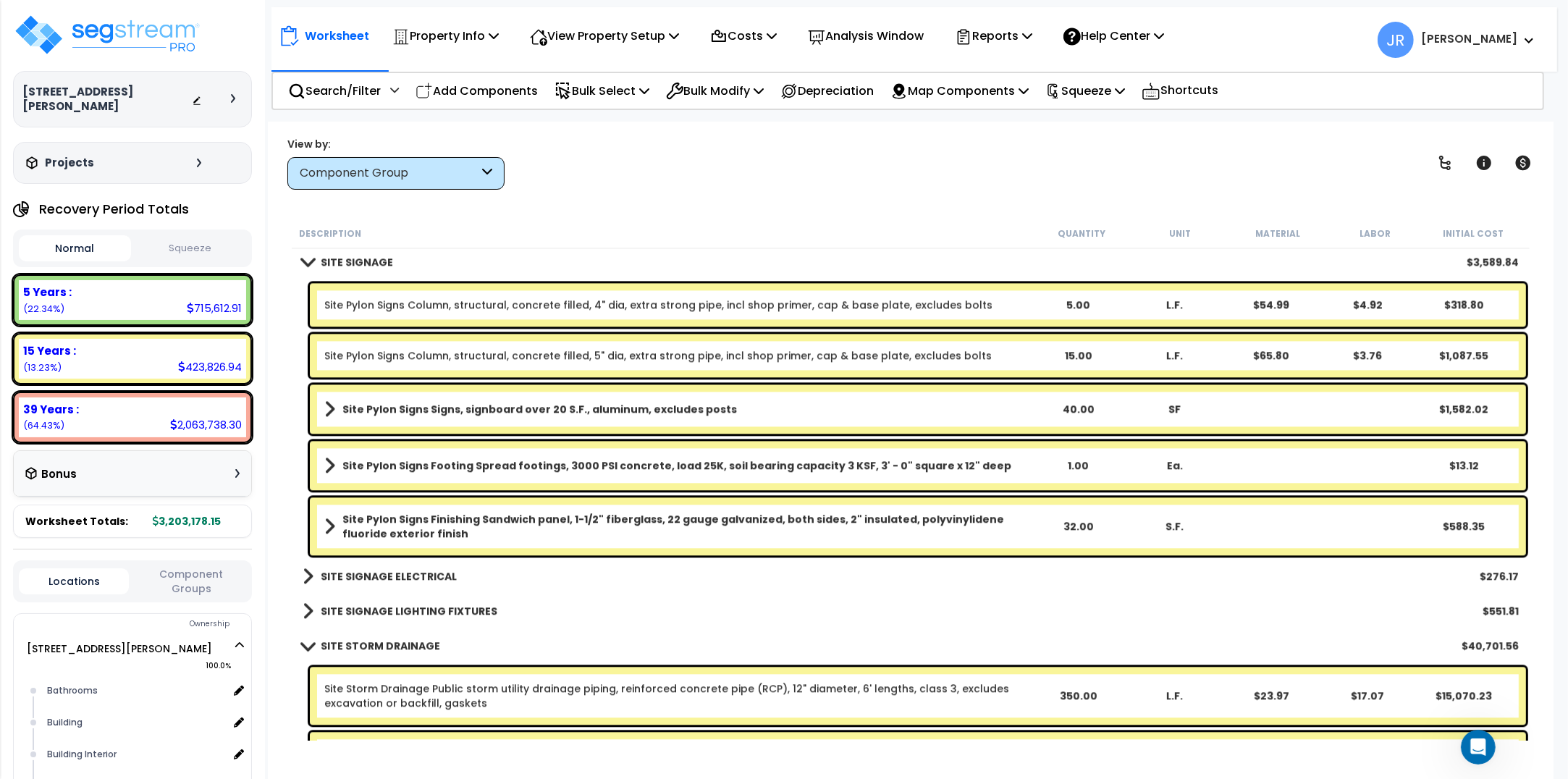
scroll to position [22984, 0]
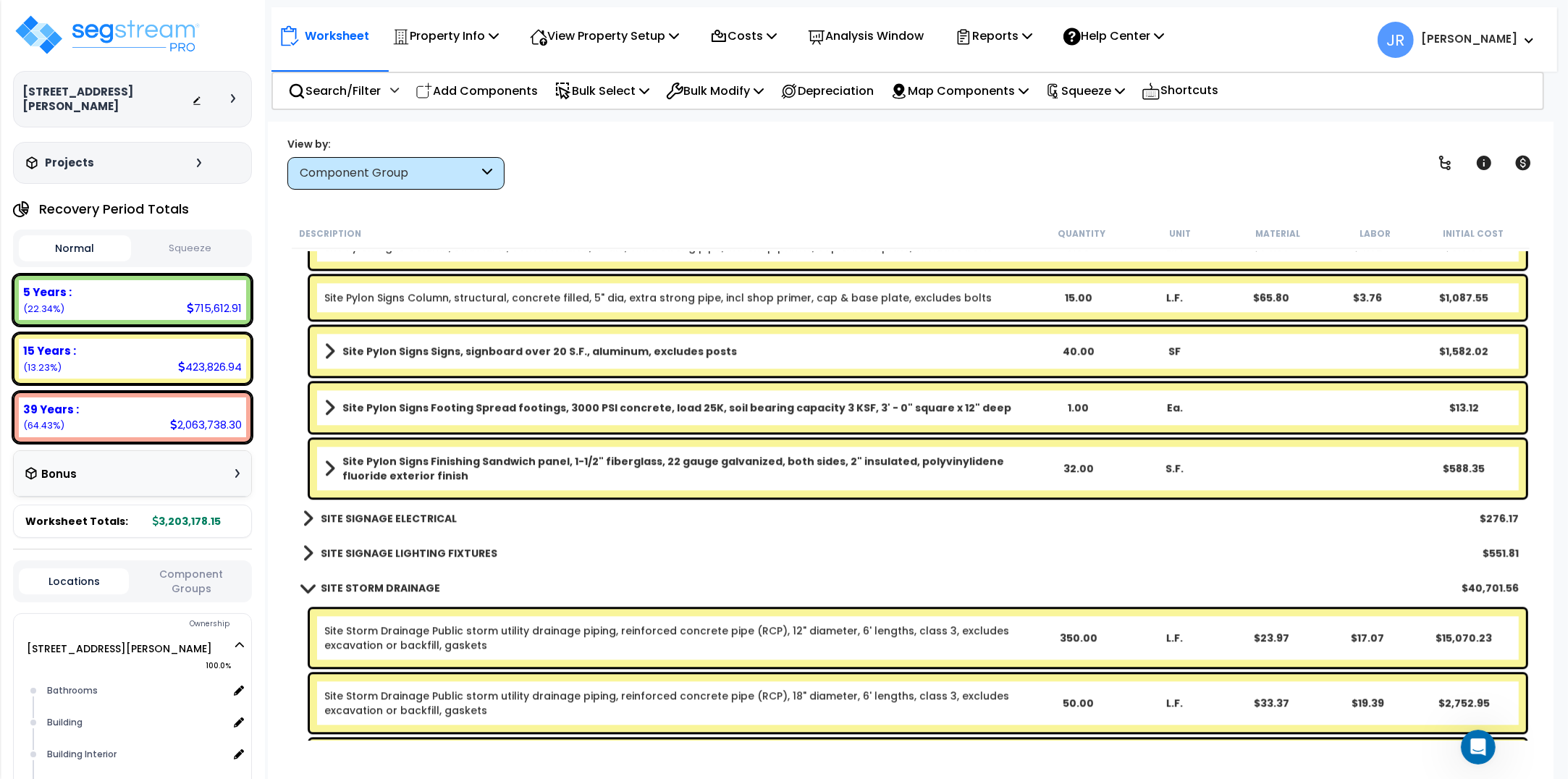
click at [432, 508] on link "SITE SIGNAGE ELECTRICAL" at bounding box center [379, 518] width 154 height 21
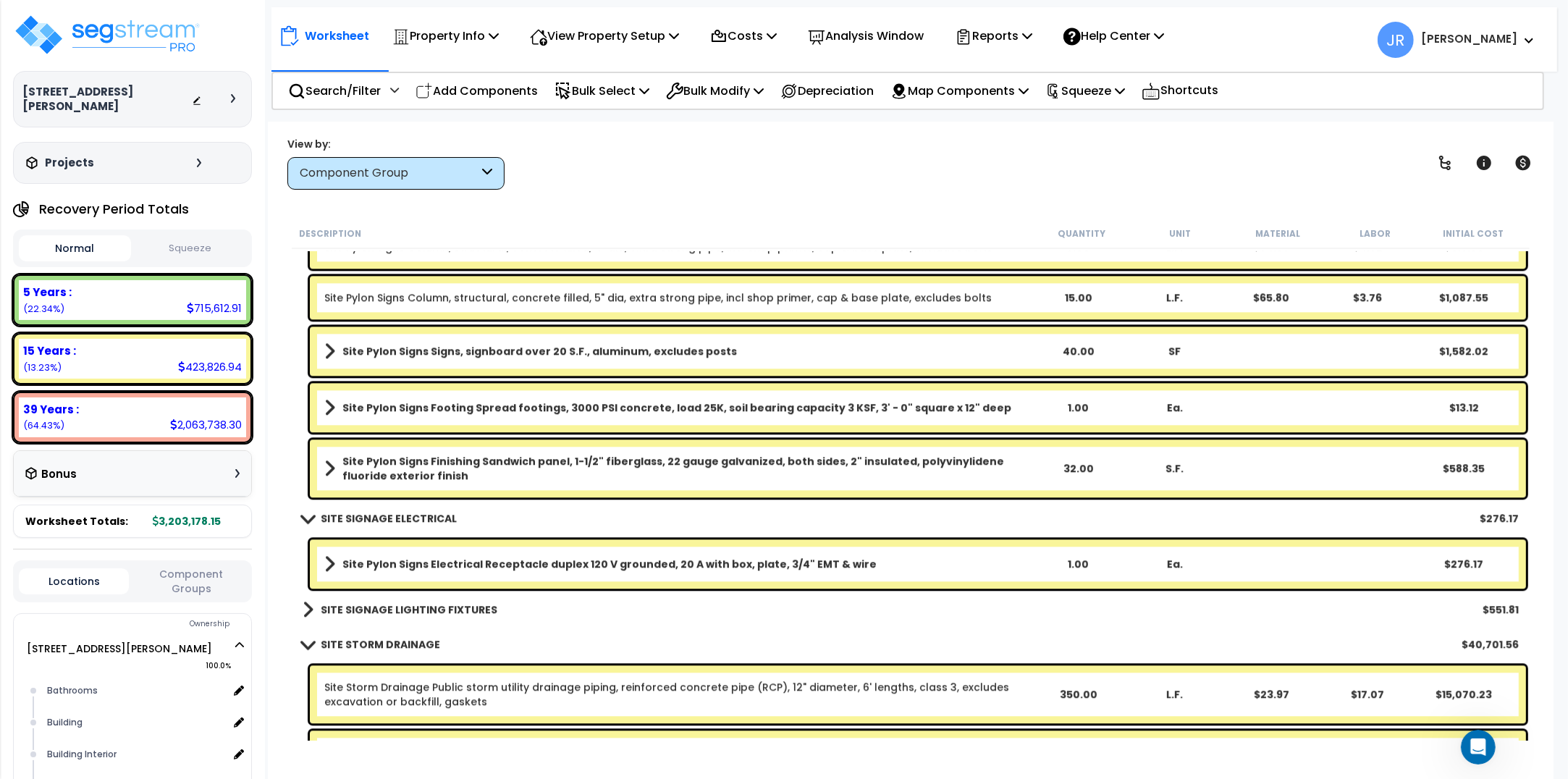
click at [441, 609] on b "SITE SIGNAGE LIGHTING FIXTURES" at bounding box center [408, 609] width 176 height 15
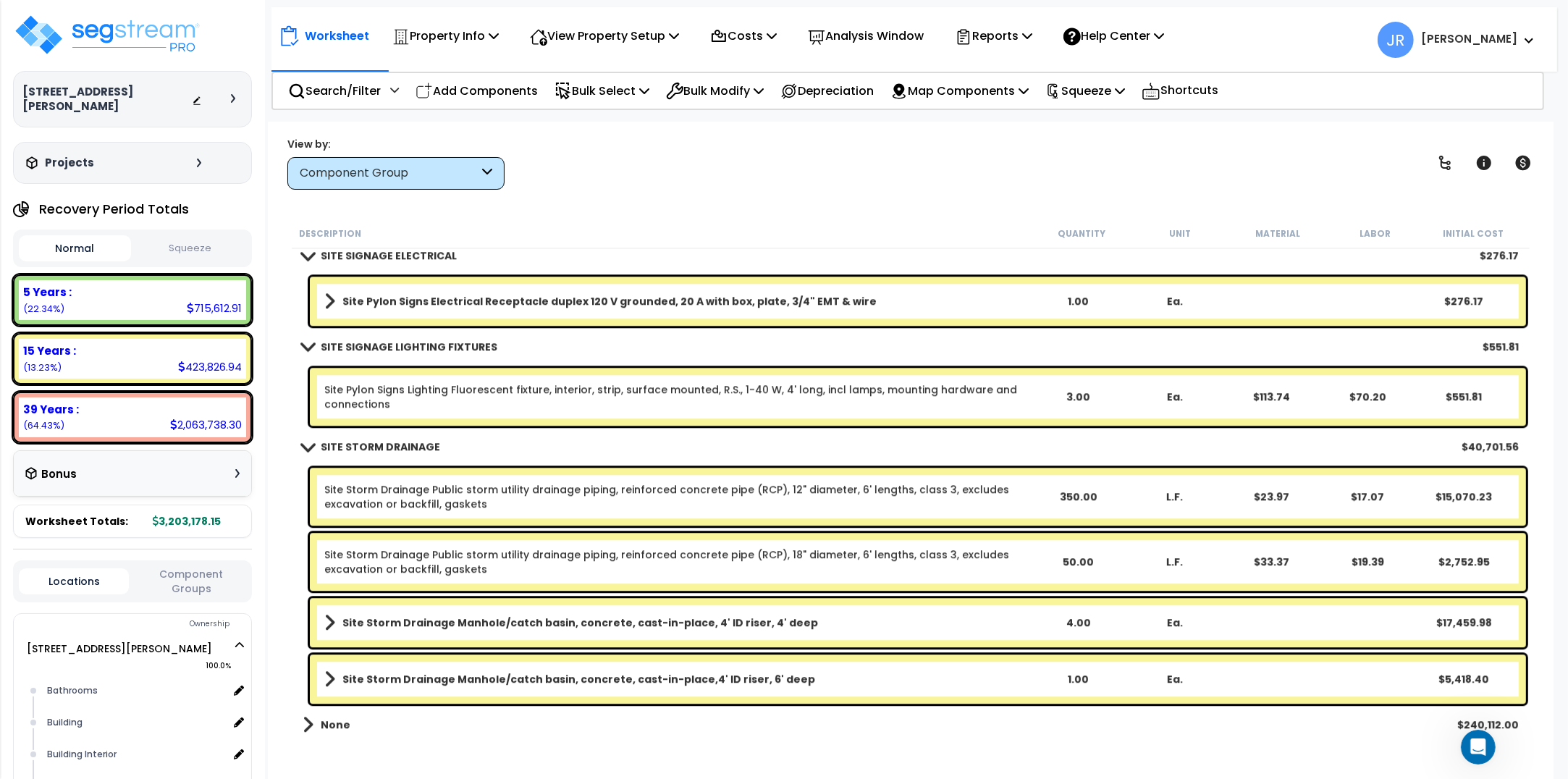
scroll to position [0, 0]
click at [130, 22] on img at bounding box center [107, 35] width 189 height 44
